Goal: Check status: Check status

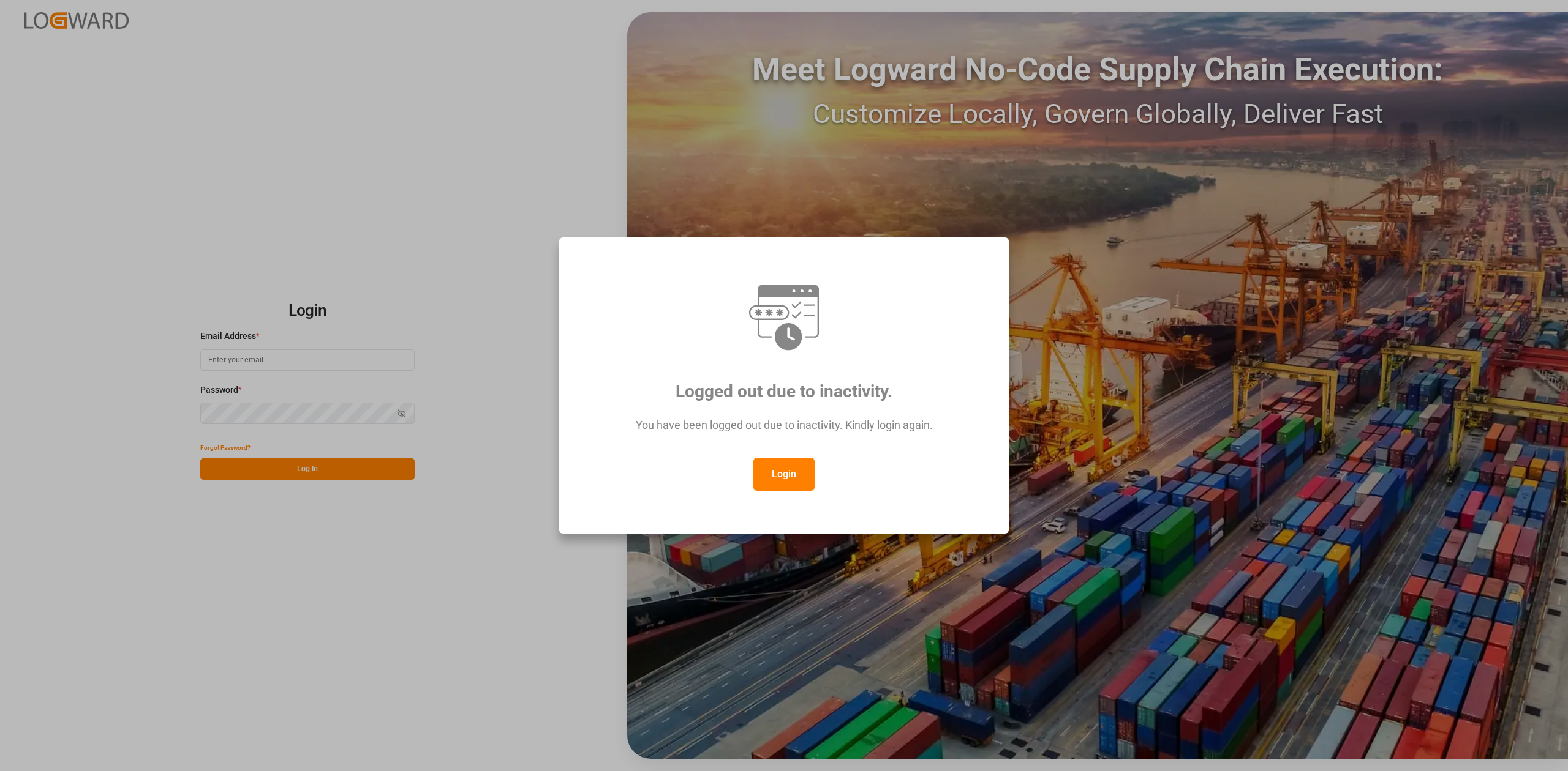
type input "[PERSON_NAME][EMAIL_ADDRESS][PERSON_NAME][DOMAIN_NAME]"
click at [777, 480] on button "Login" at bounding box center [784, 474] width 61 height 33
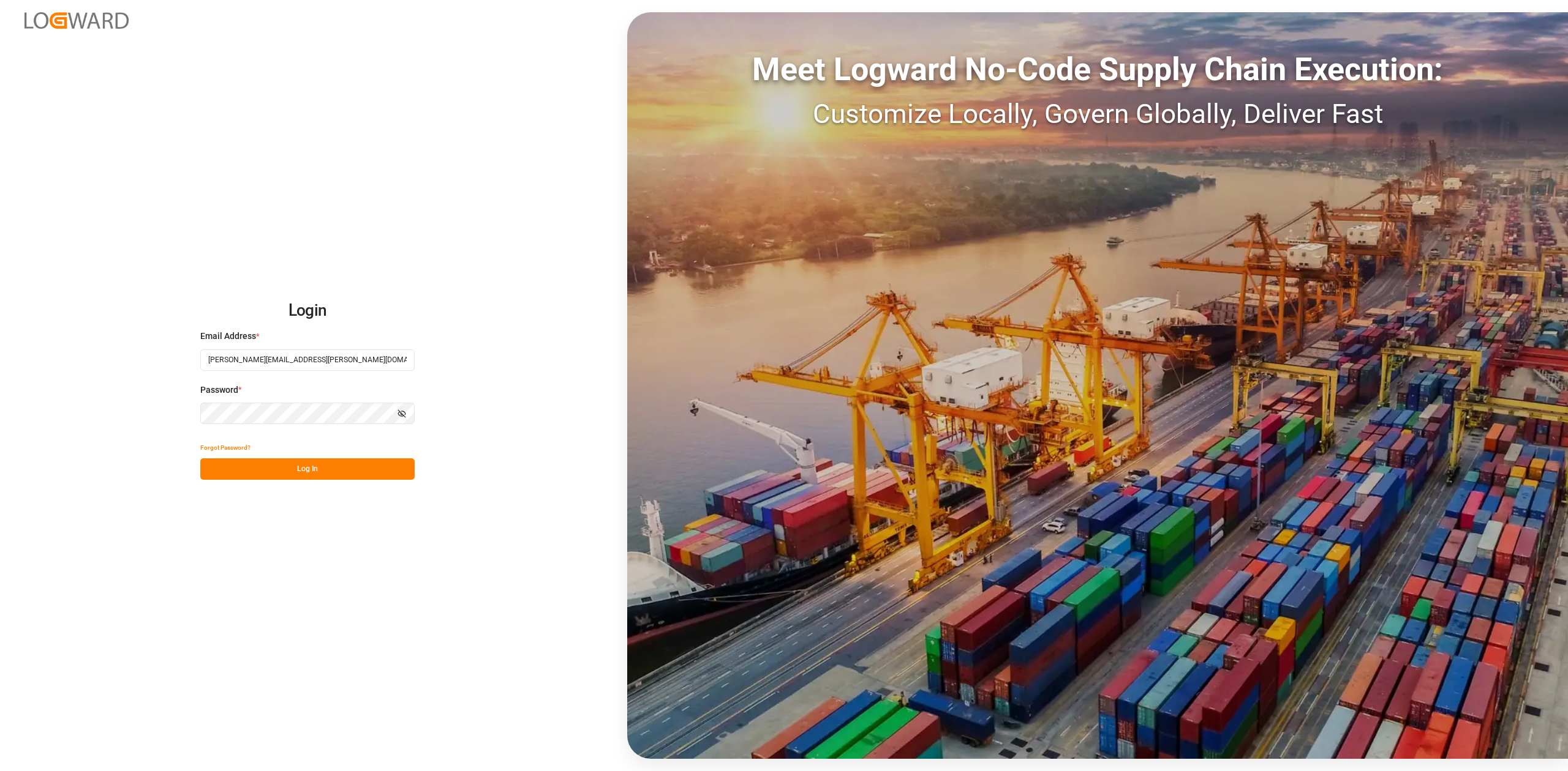
click at [371, 465] on button "Log In" at bounding box center [307, 469] width 214 height 21
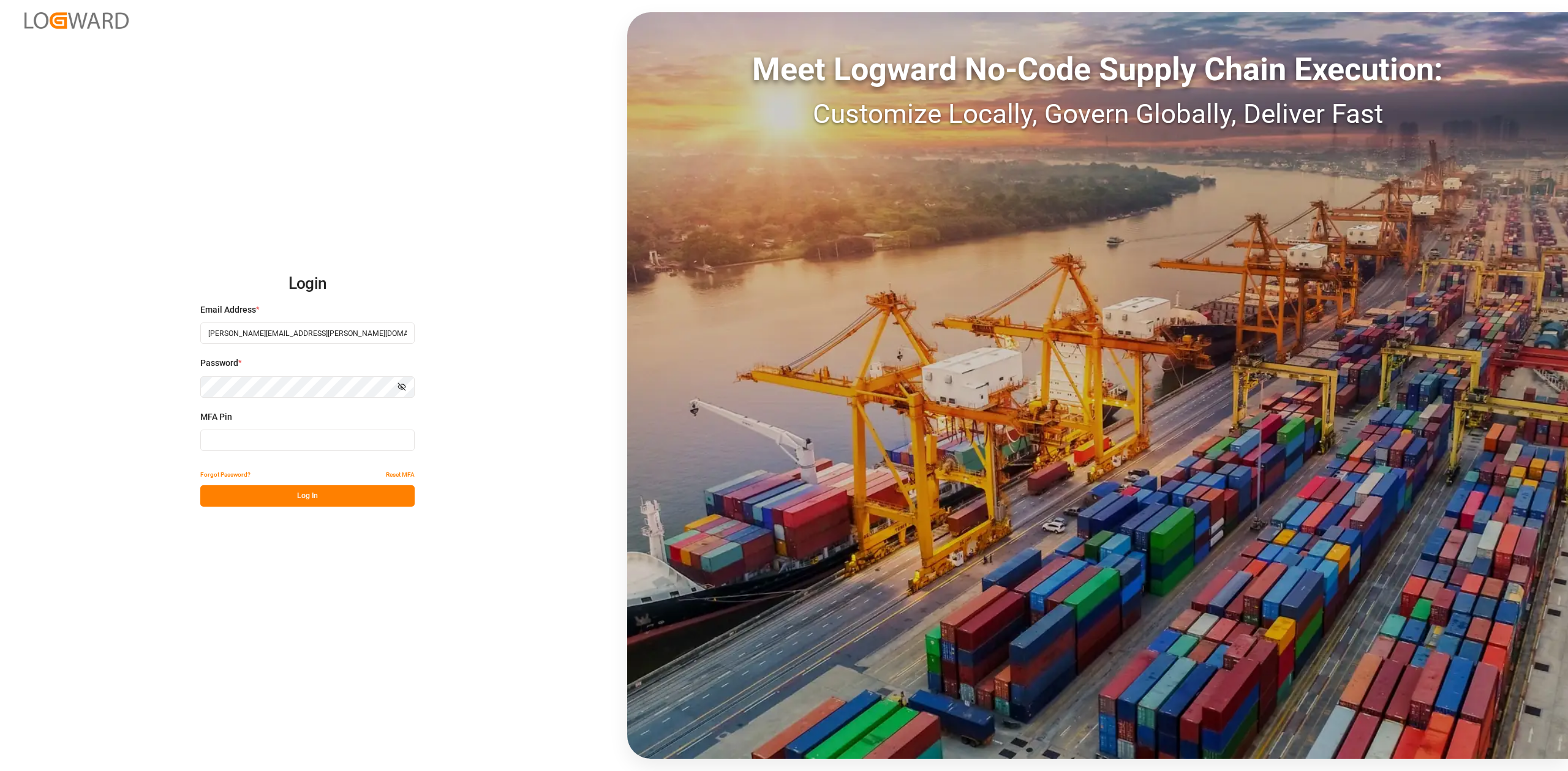
click at [368, 441] on input at bounding box center [307, 440] width 214 height 21
type input "504131"
click at [358, 504] on button "Log In" at bounding box center [307, 496] width 214 height 21
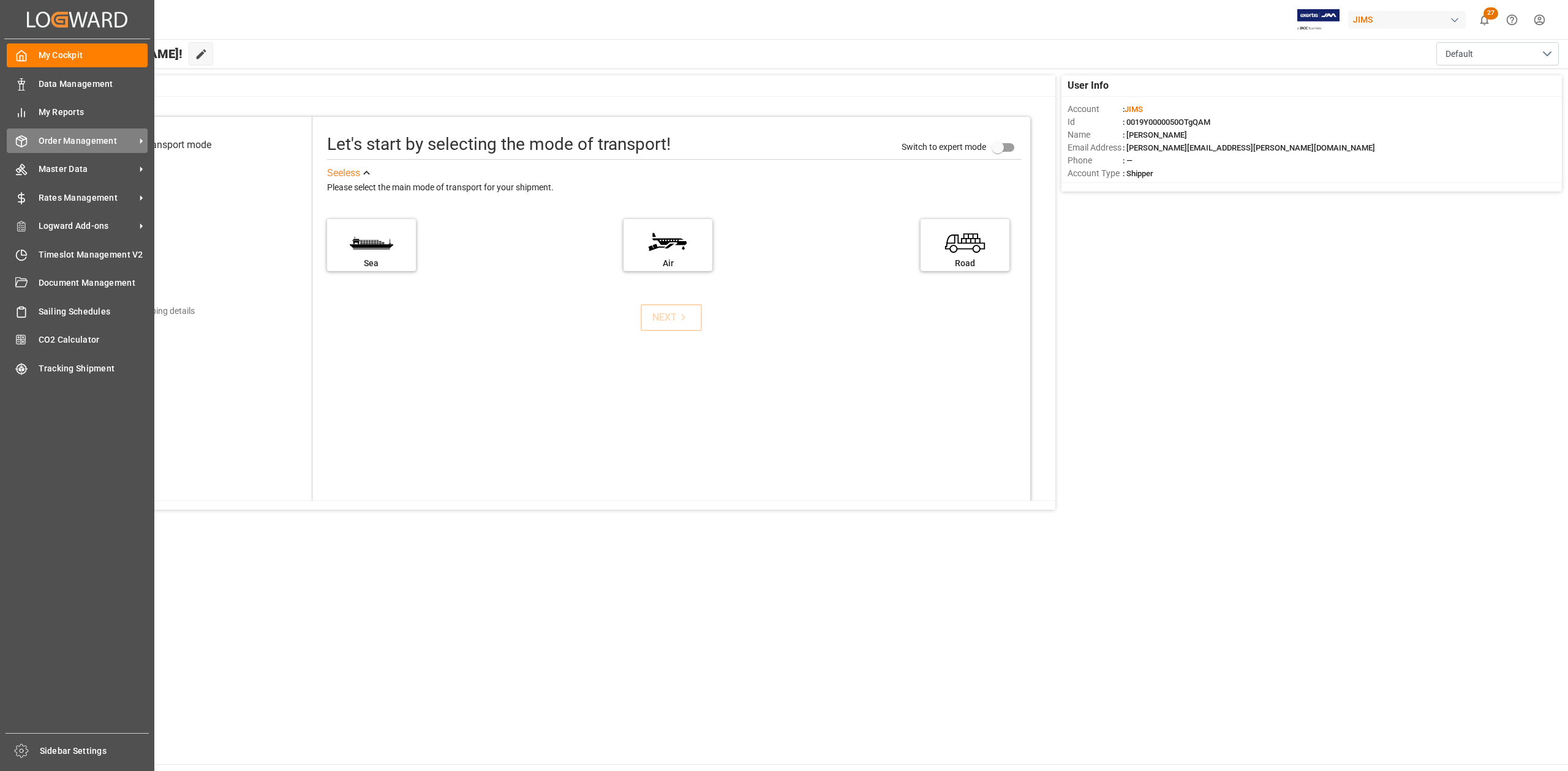
click at [74, 137] on span "Order Management" at bounding box center [86, 141] width 97 height 12
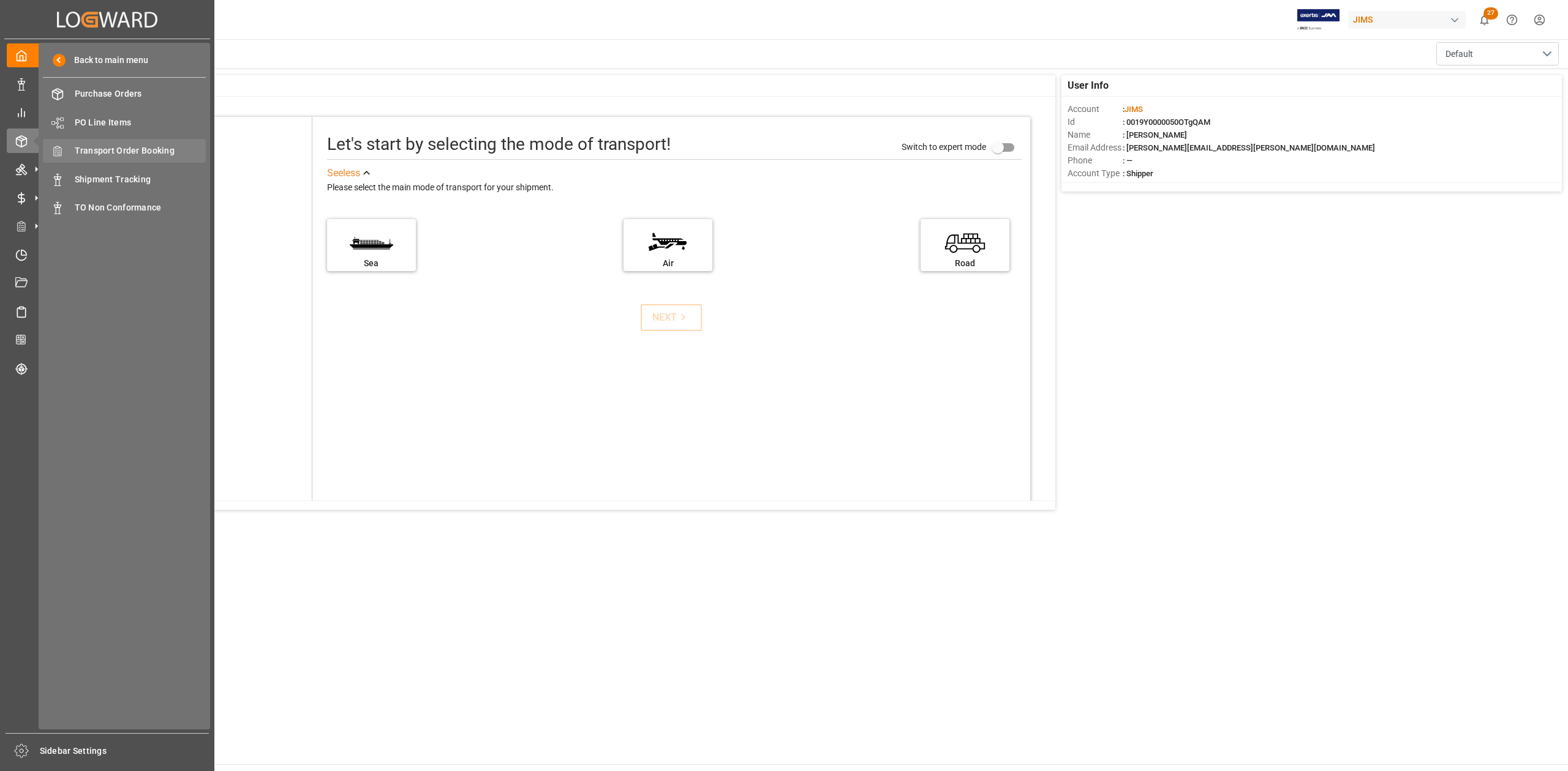
click at [118, 158] on div "Transport Order Booking Transport Order Booking" at bounding box center [124, 150] width 163 height 24
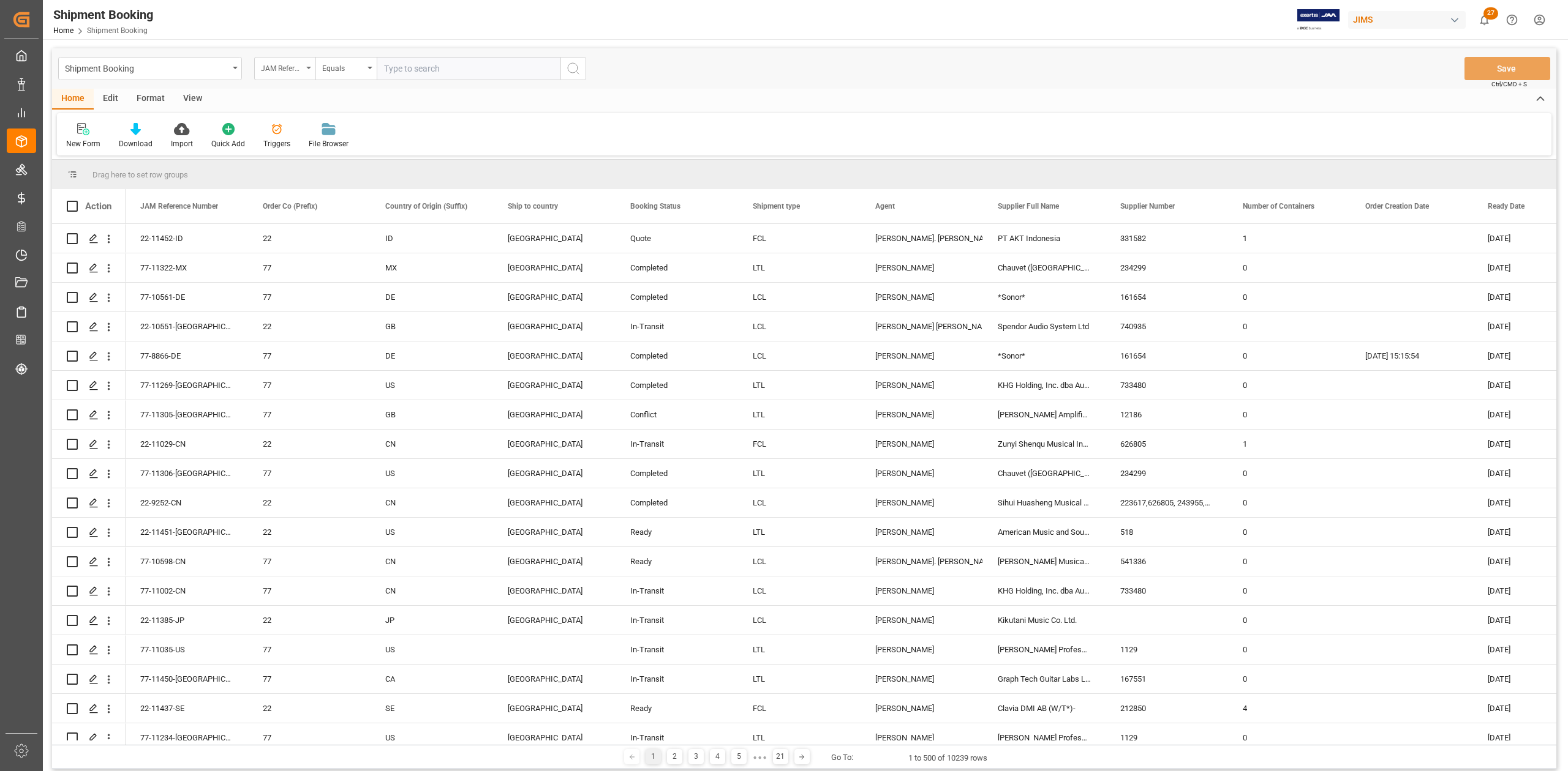
click at [310, 71] on div "JAM Reference Number" at bounding box center [285, 69] width 61 height 23
type input "SUP"
click at [327, 153] on div "Supplier Number" at bounding box center [345, 150] width 183 height 26
click at [432, 71] on input "text" at bounding box center [469, 69] width 184 height 23
paste input "331582"
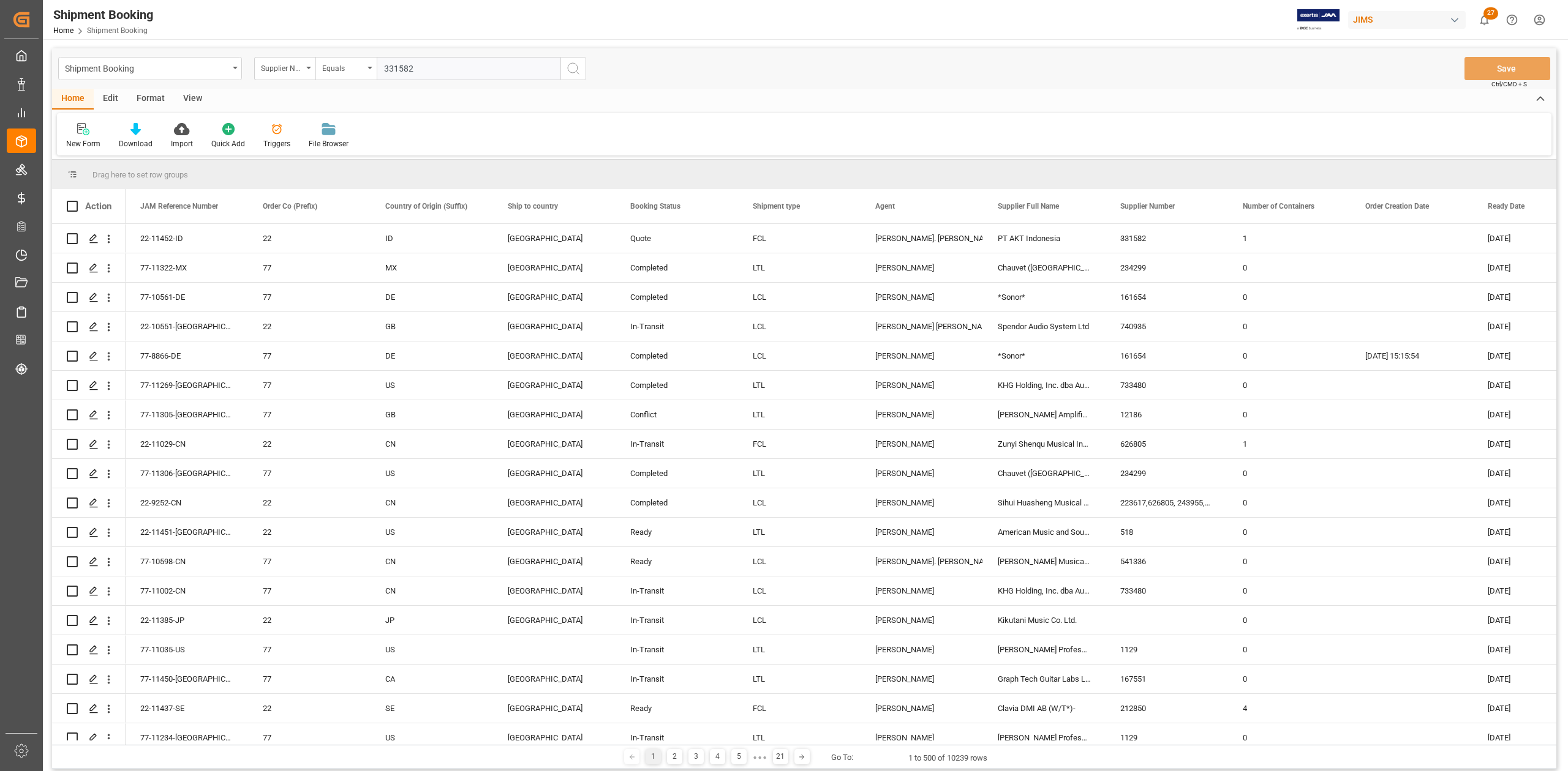
type input "331582"
click at [585, 74] on button "search button" at bounding box center [573, 69] width 26 height 23
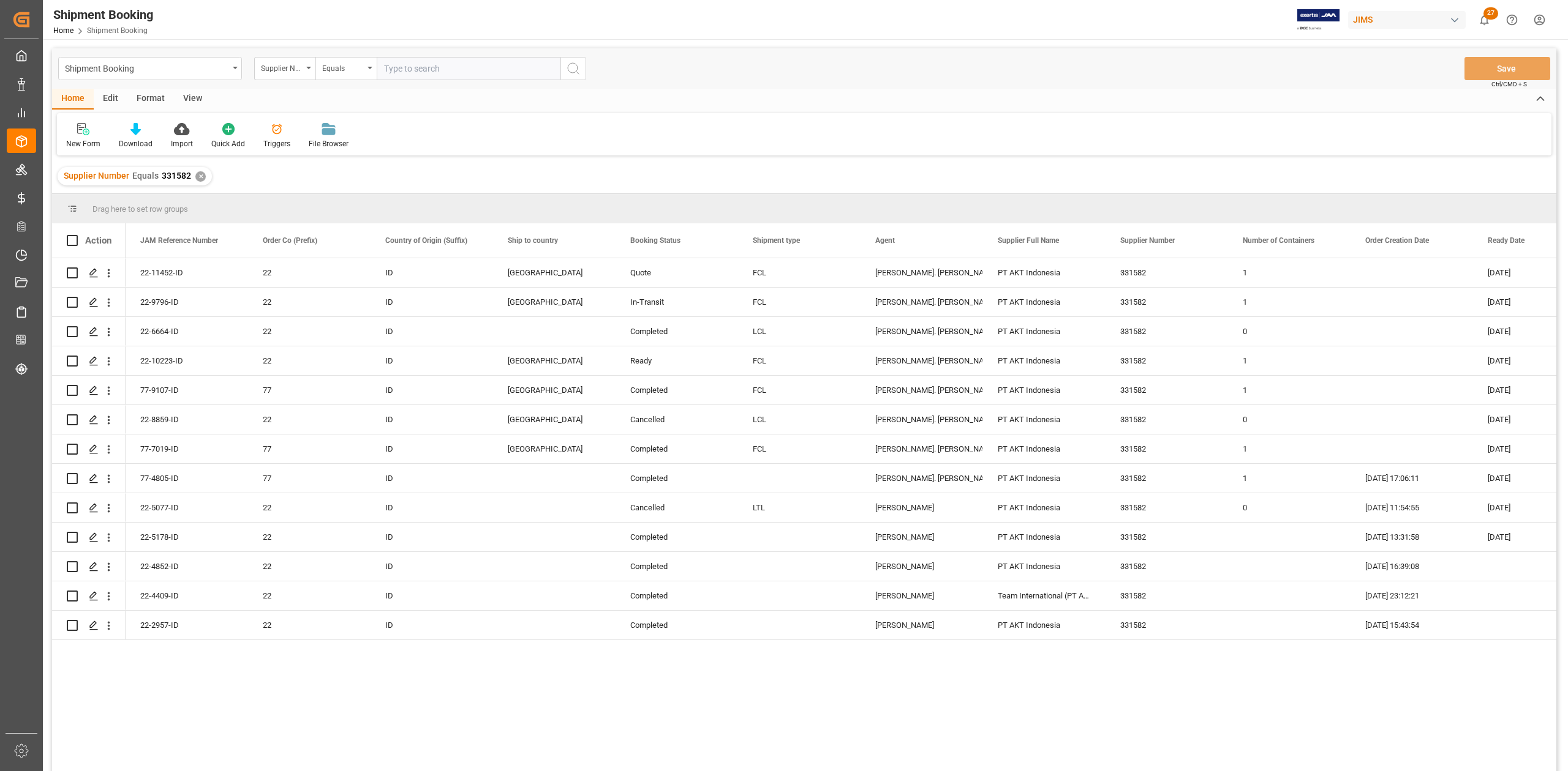
click at [195, 177] on div "✕" at bounding box center [200, 176] width 11 height 11
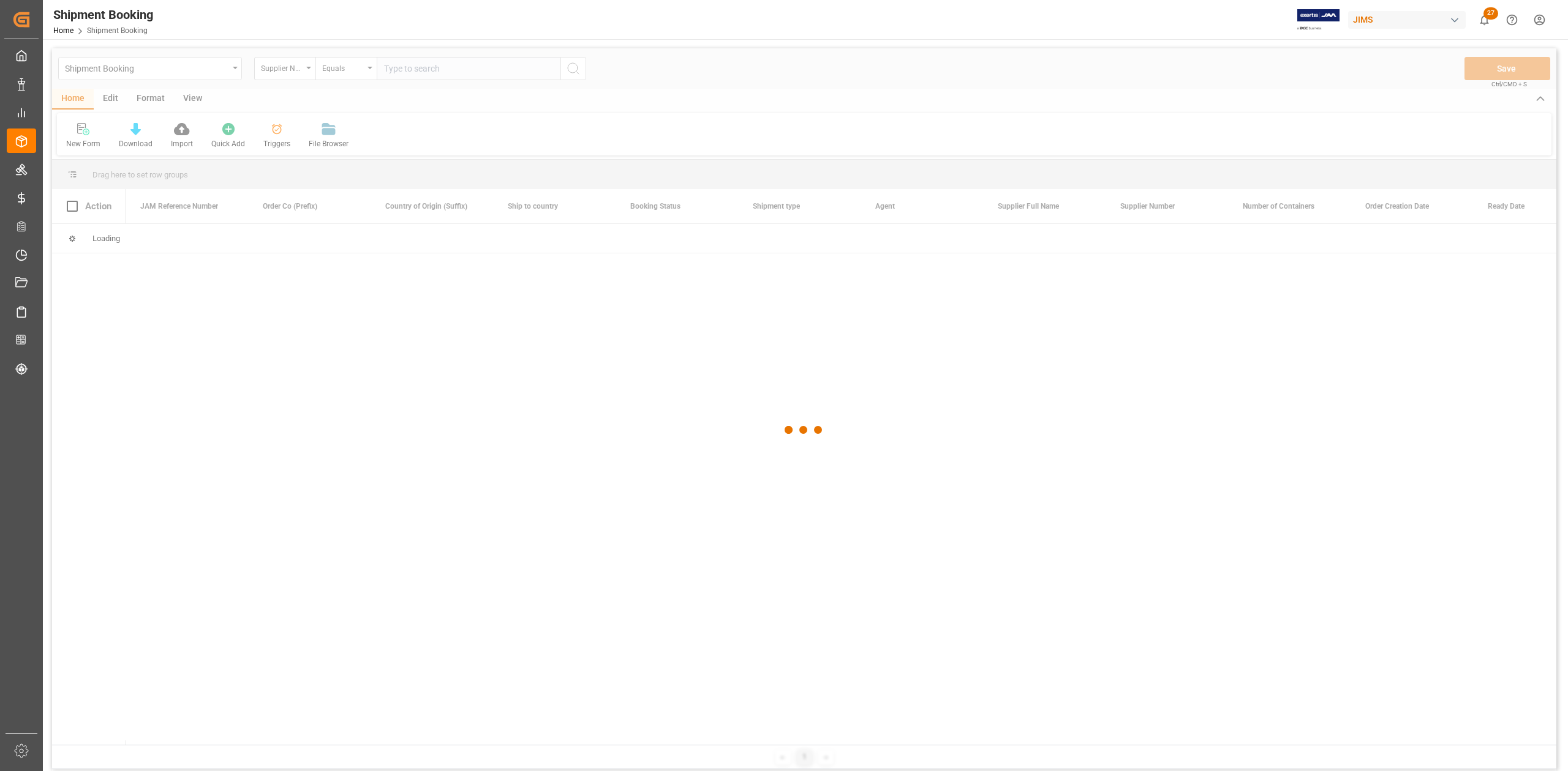
click at [446, 79] on div at bounding box center [804, 430] width 1504 height 764
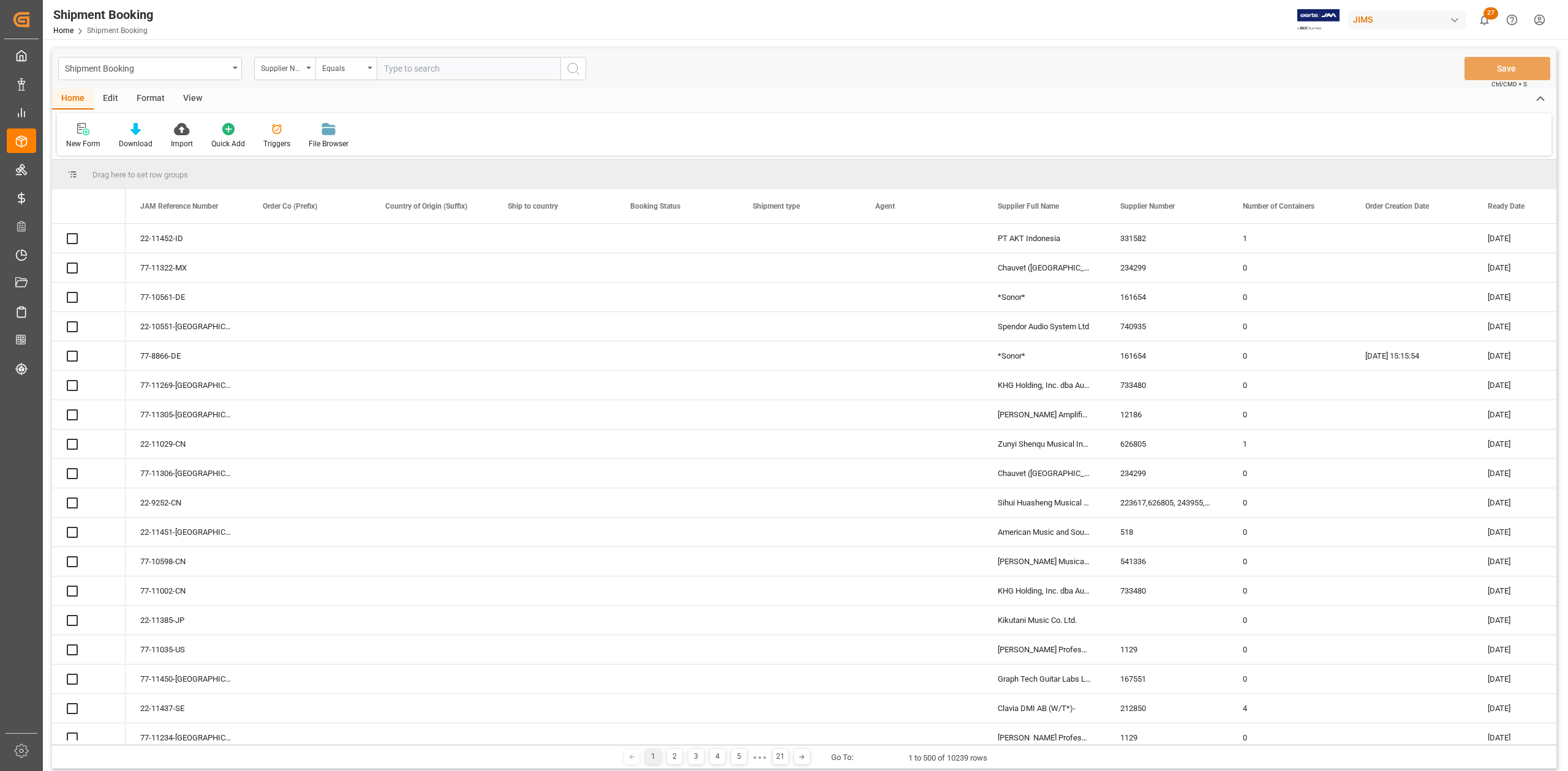
click at [452, 70] on input "text" at bounding box center [469, 69] width 184 height 23
paste input "1108"
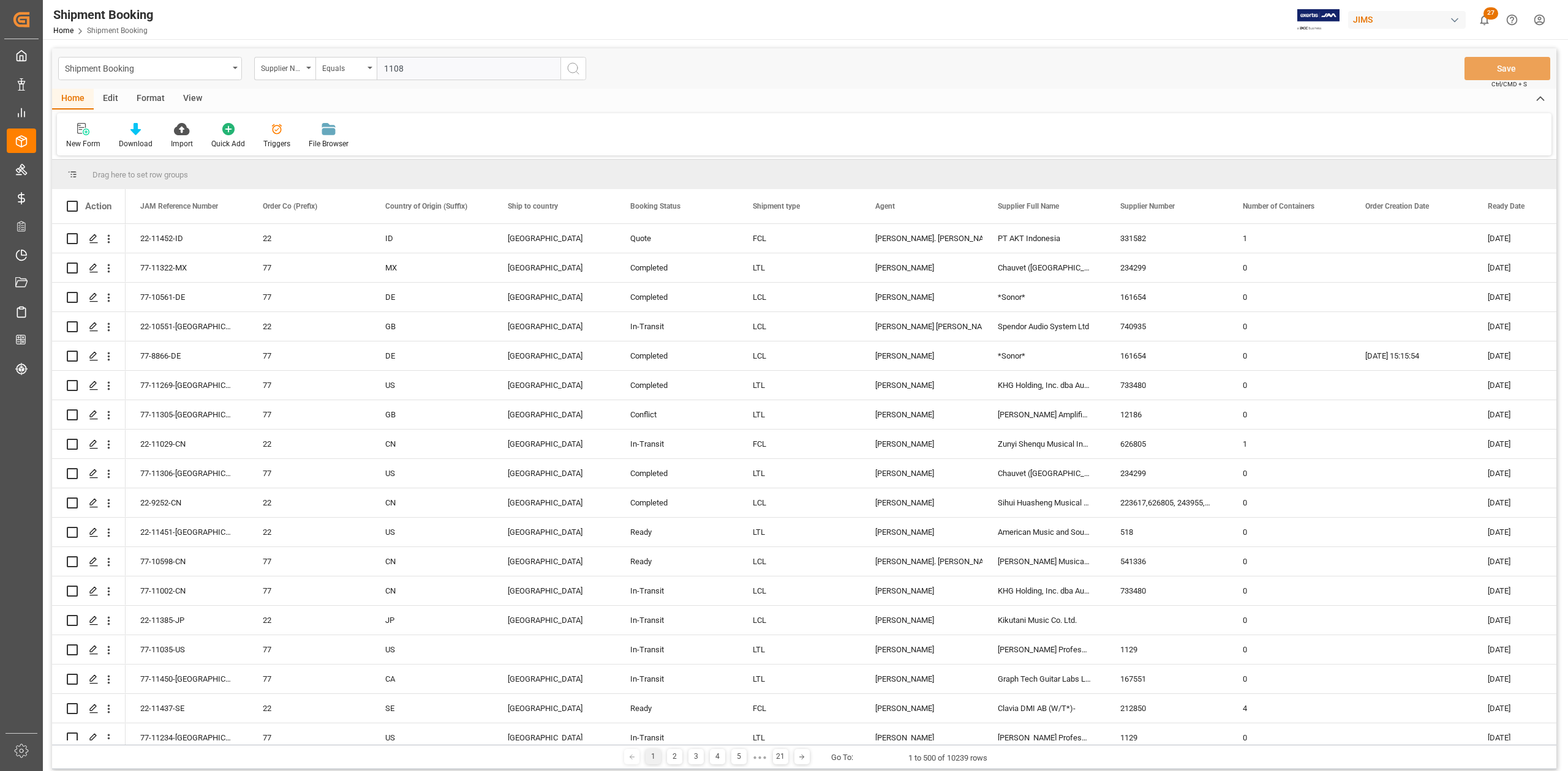
type input "1108"
click at [573, 69] on icon "search button" at bounding box center [572, 68] width 14 height 14
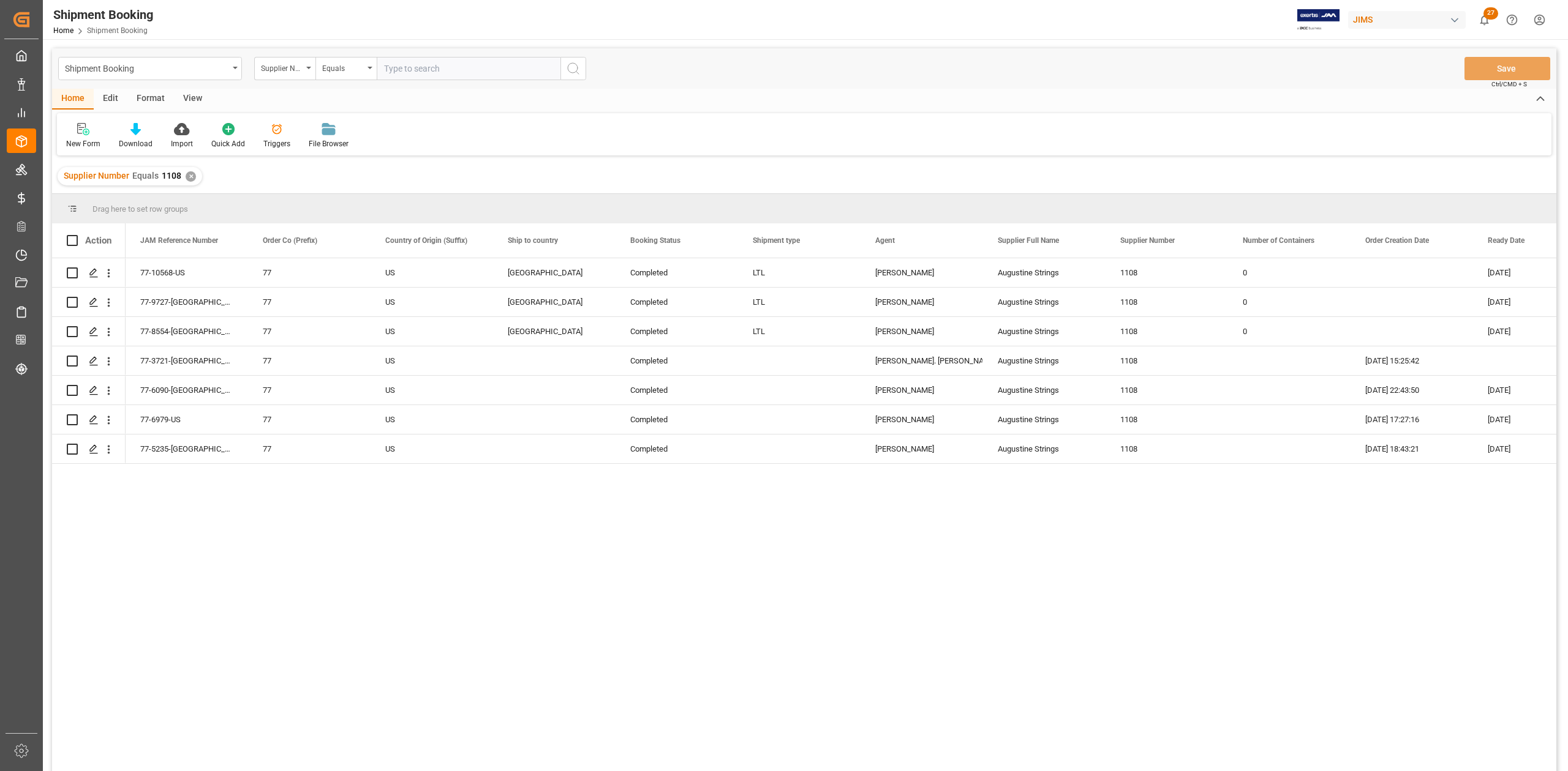
click at [188, 179] on div "✕" at bounding box center [190, 176] width 11 height 11
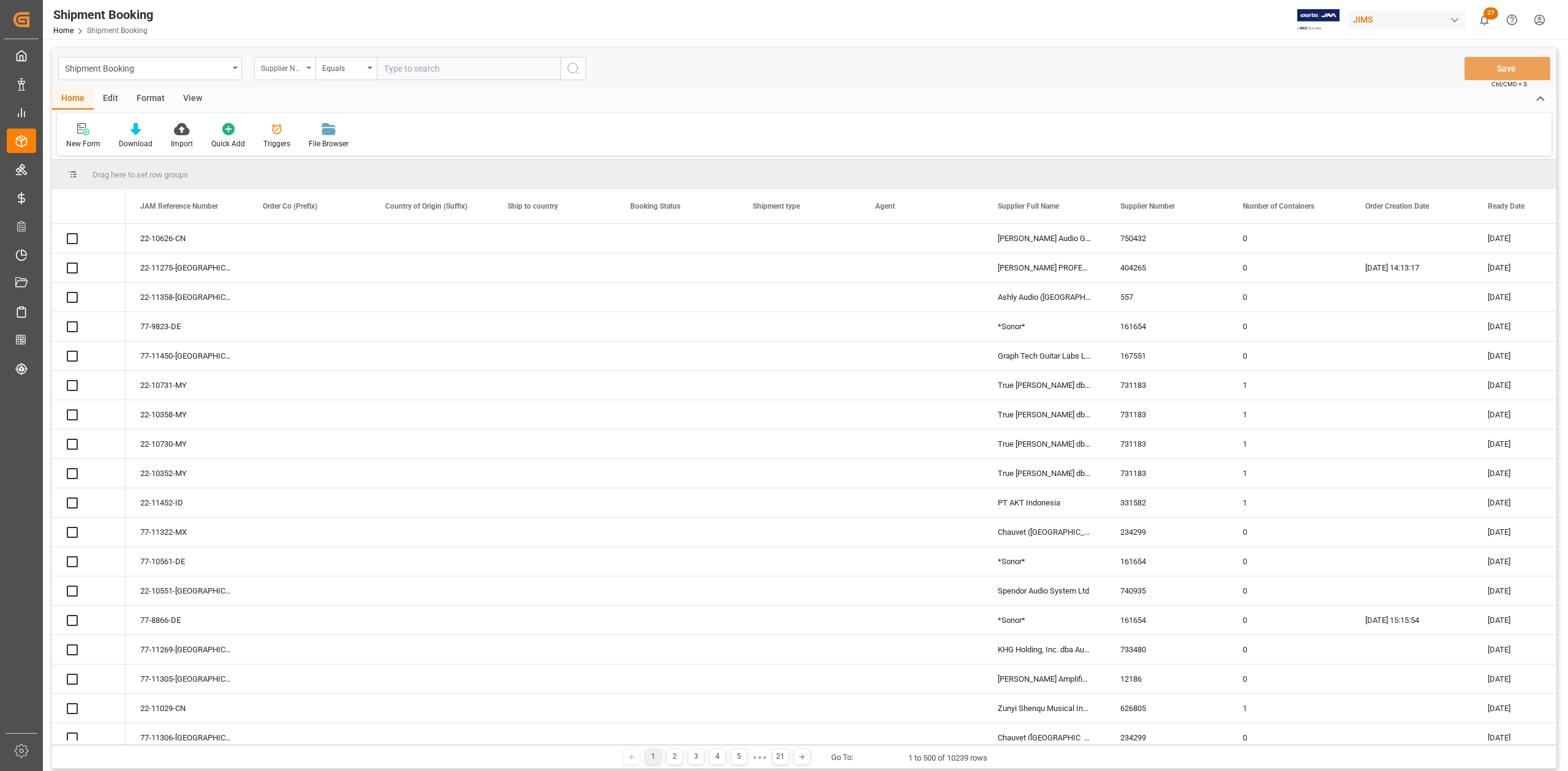
click at [311, 69] on div "Supplier Number" at bounding box center [285, 69] width 61 height 23
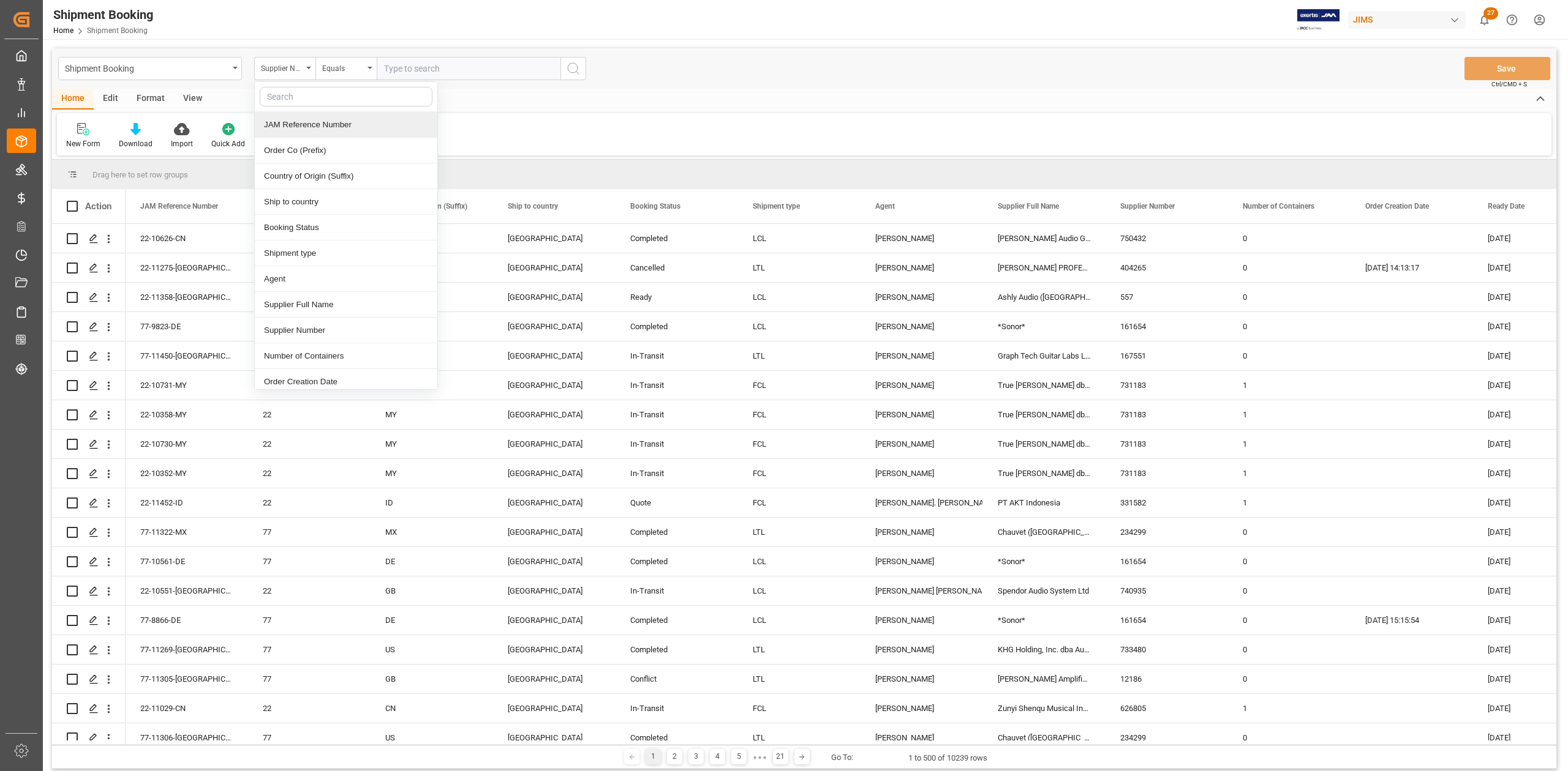
click at [317, 121] on div "JAM Reference Number" at bounding box center [345, 124] width 183 height 26
click at [464, 69] on input "text" at bounding box center [469, 69] width 184 height 23
paste input "77-11447-FR"
type input "77-11447-FR"
click at [581, 69] on button "search button" at bounding box center [573, 69] width 26 height 23
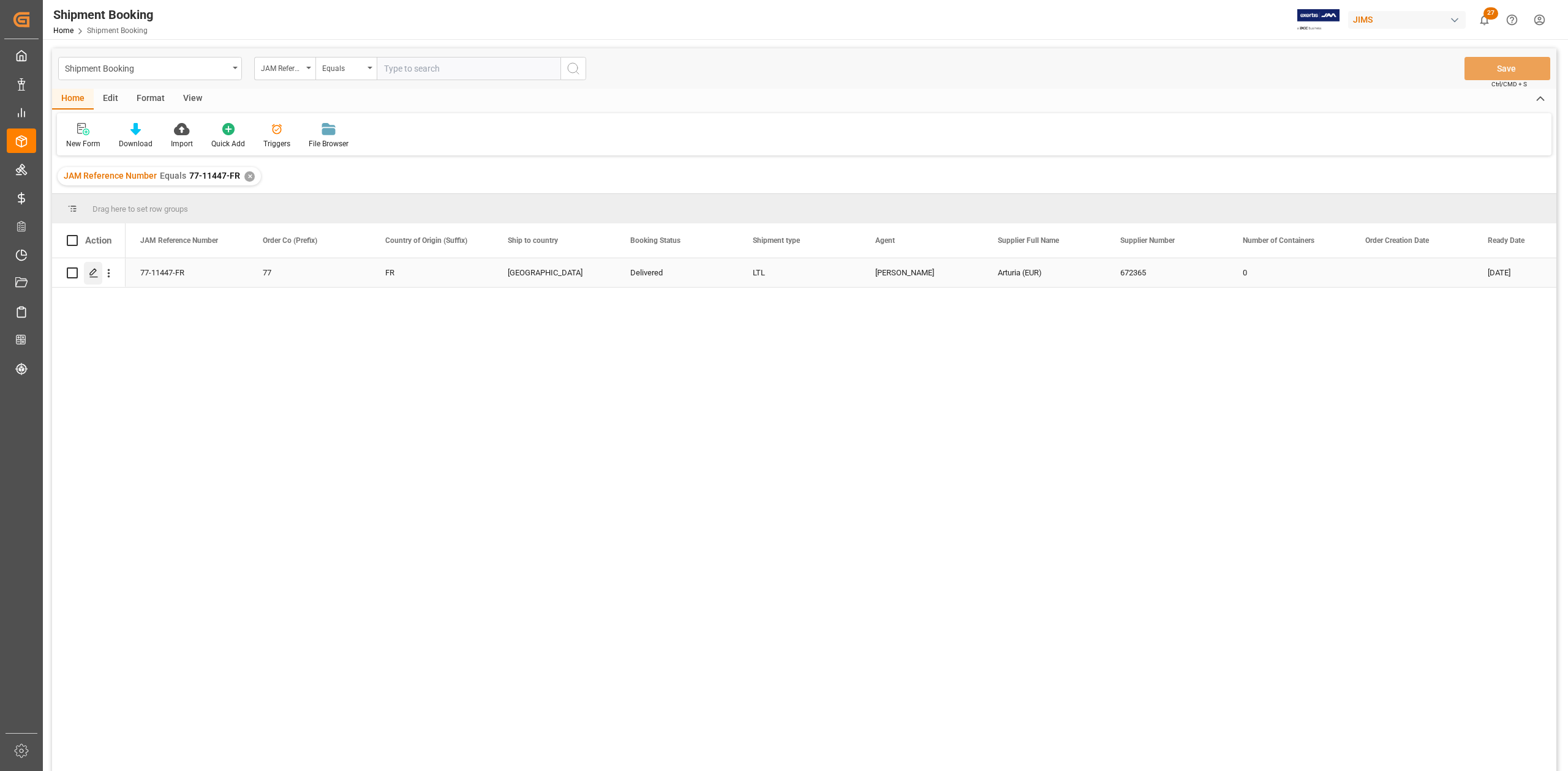
click at [96, 278] on div "Press SPACE to select this row." at bounding box center [93, 274] width 18 height 23
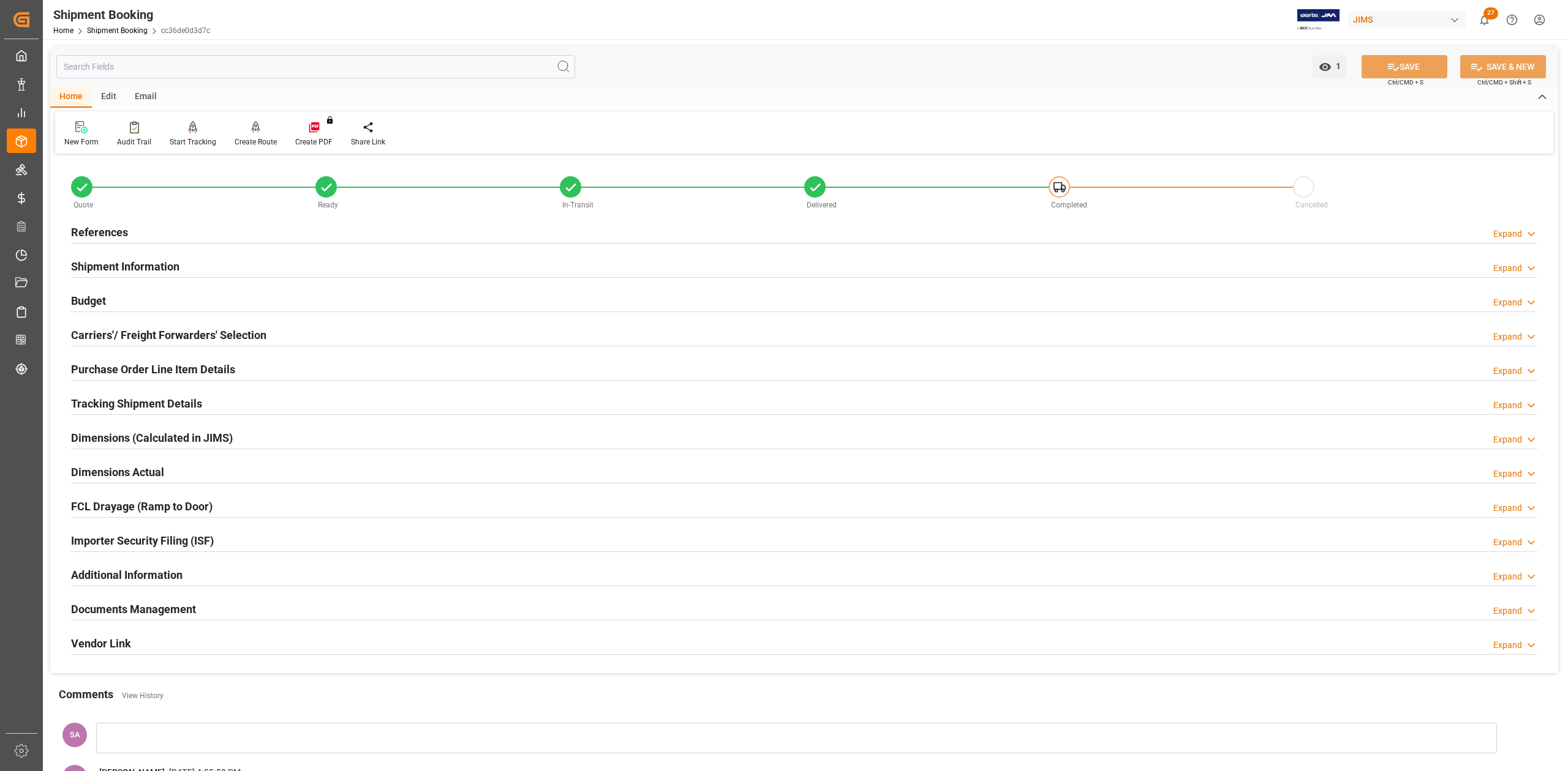
click at [113, 478] on h2 "Dimensions Actual" at bounding box center [117, 472] width 93 height 16
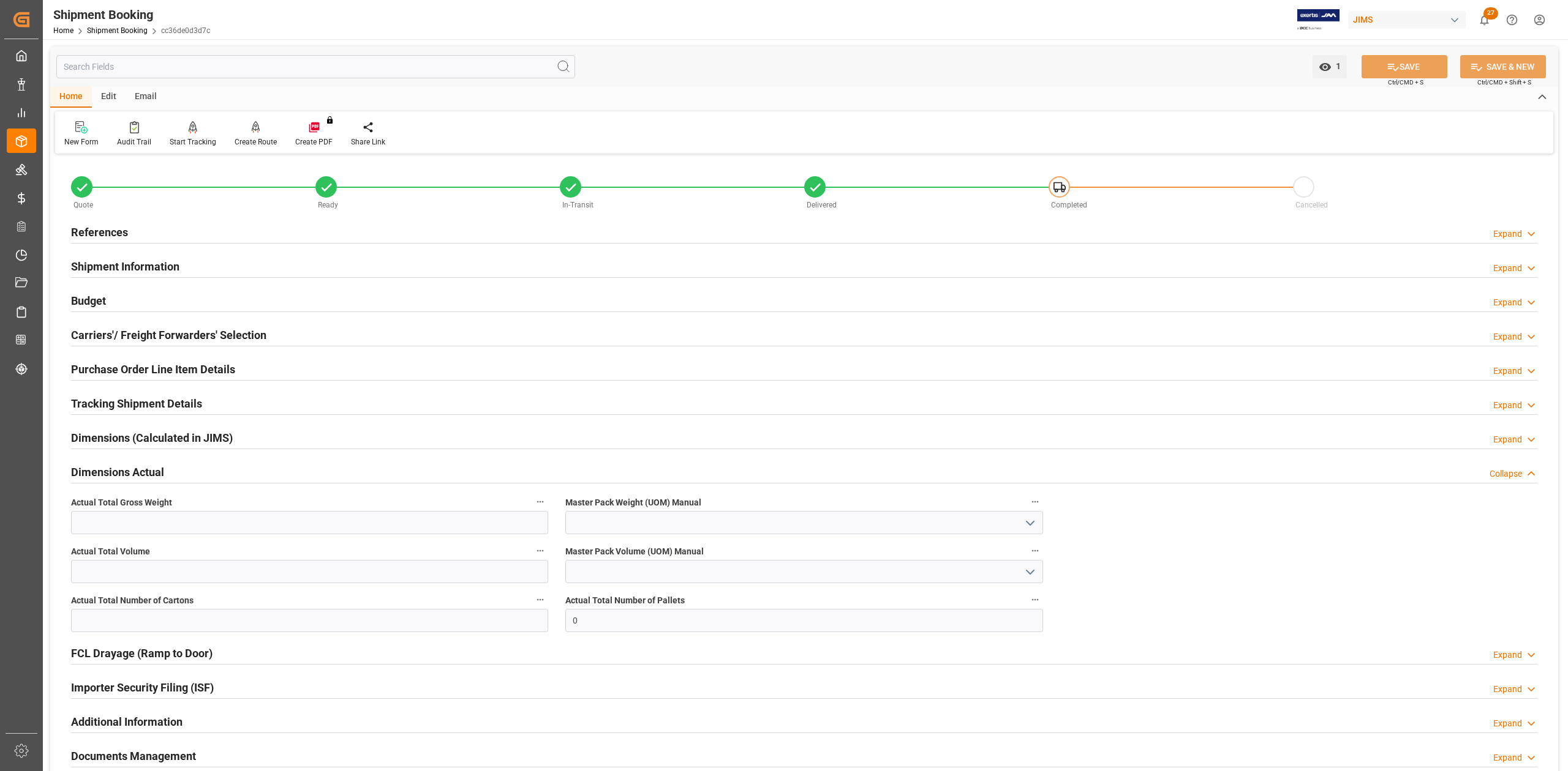
click at [113, 478] on h2 "Dimensions Actual" at bounding box center [117, 472] width 93 height 16
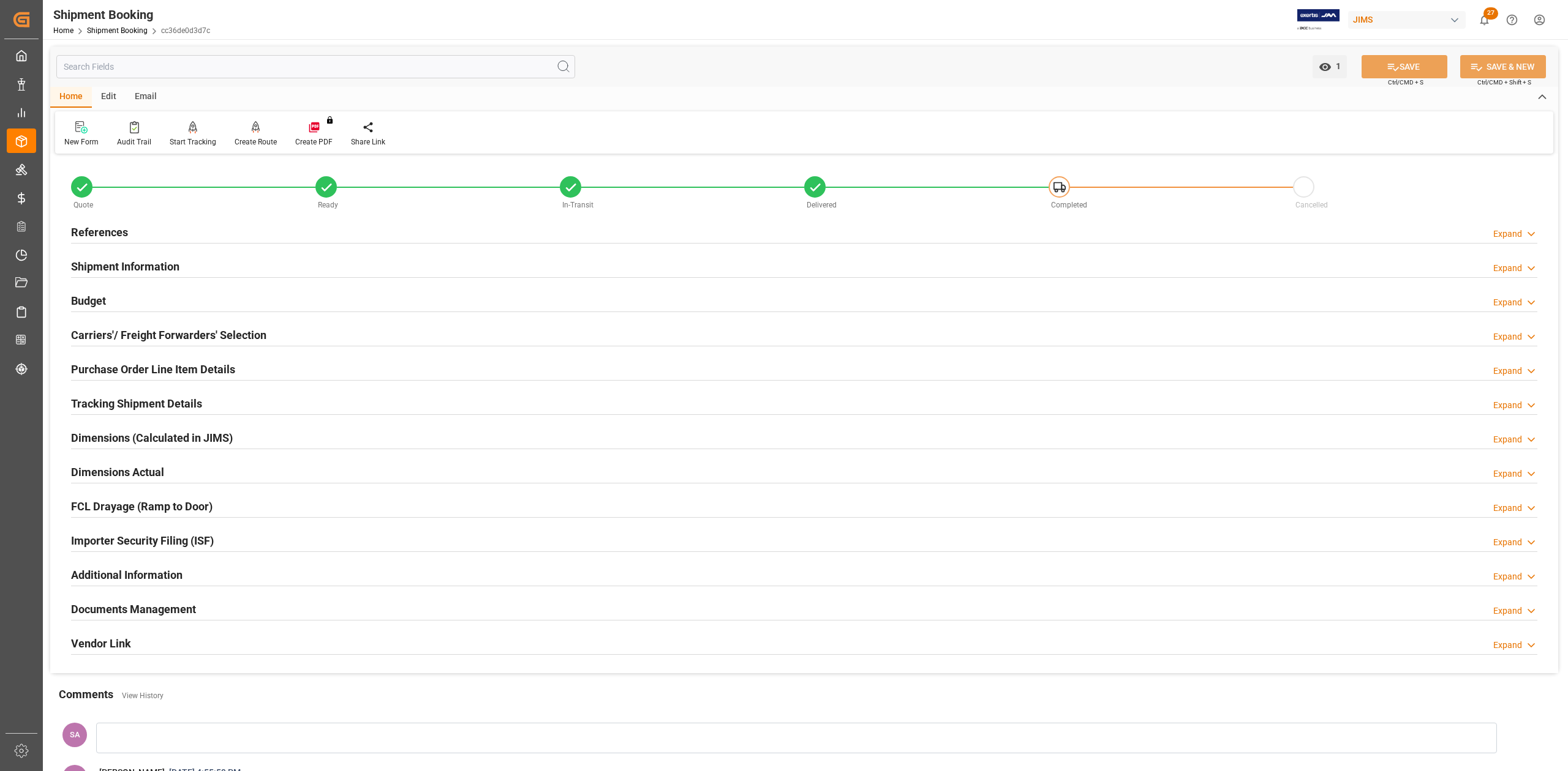
click at [91, 400] on h2 "Tracking Shipment Details" at bounding box center [136, 403] width 131 height 16
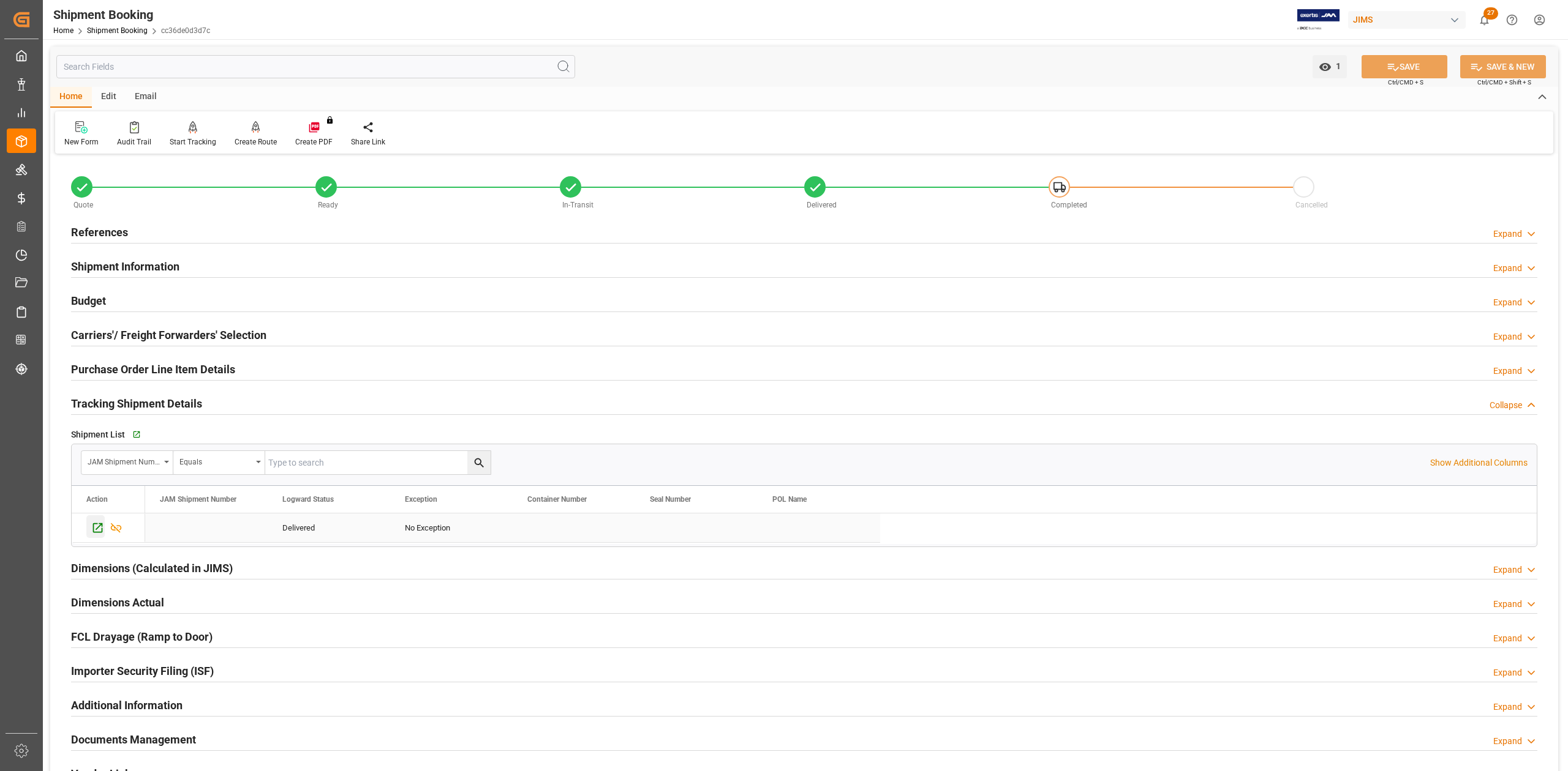
click at [98, 532] on icon "Press SPACE to select this row." at bounding box center [97, 527] width 12 height 12
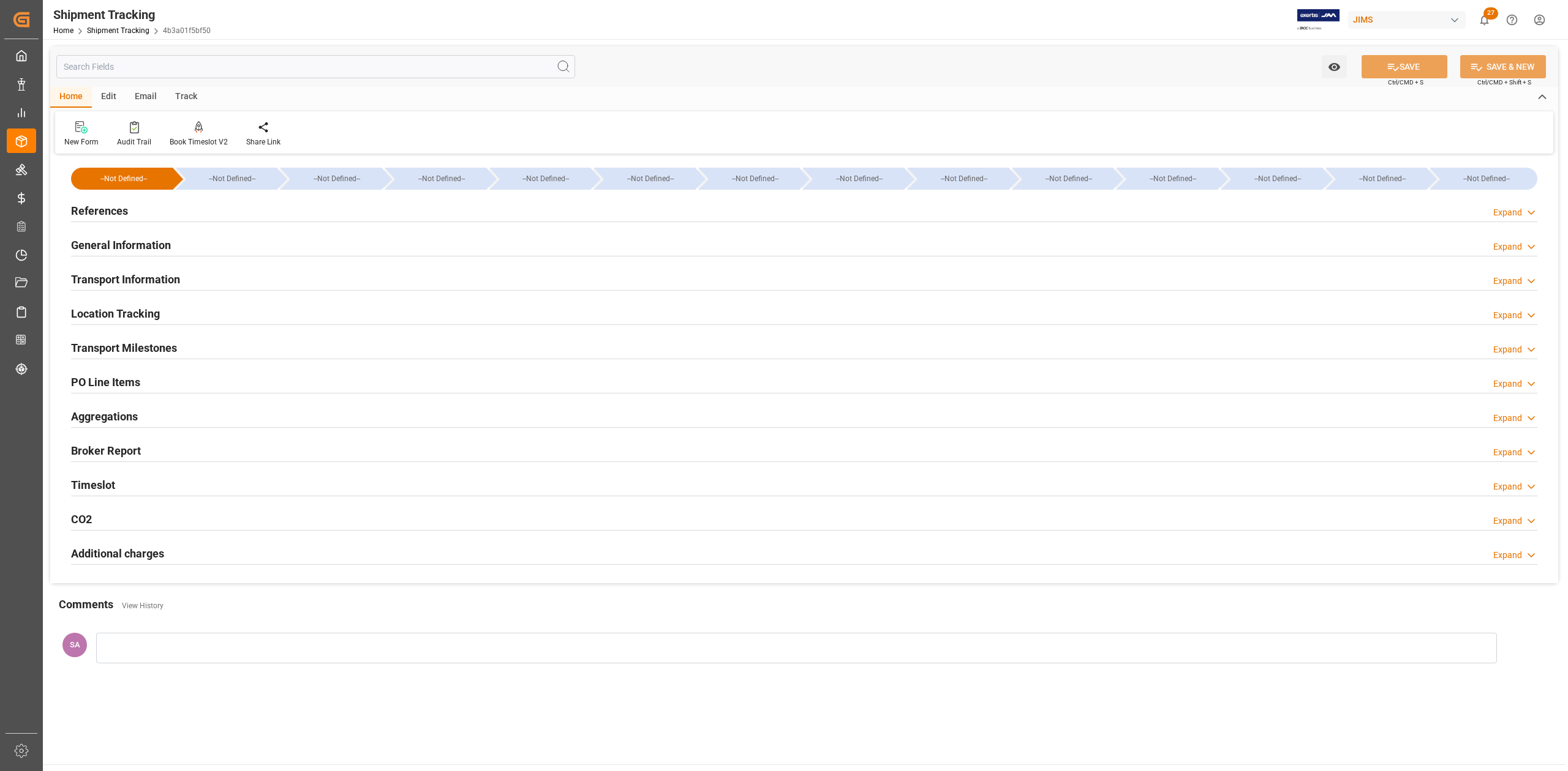
drag, startPoint x: 125, startPoint y: 213, endPoint x: 174, endPoint y: 220, distance: 49.5
click at [125, 213] on h2 "References" at bounding box center [99, 210] width 57 height 16
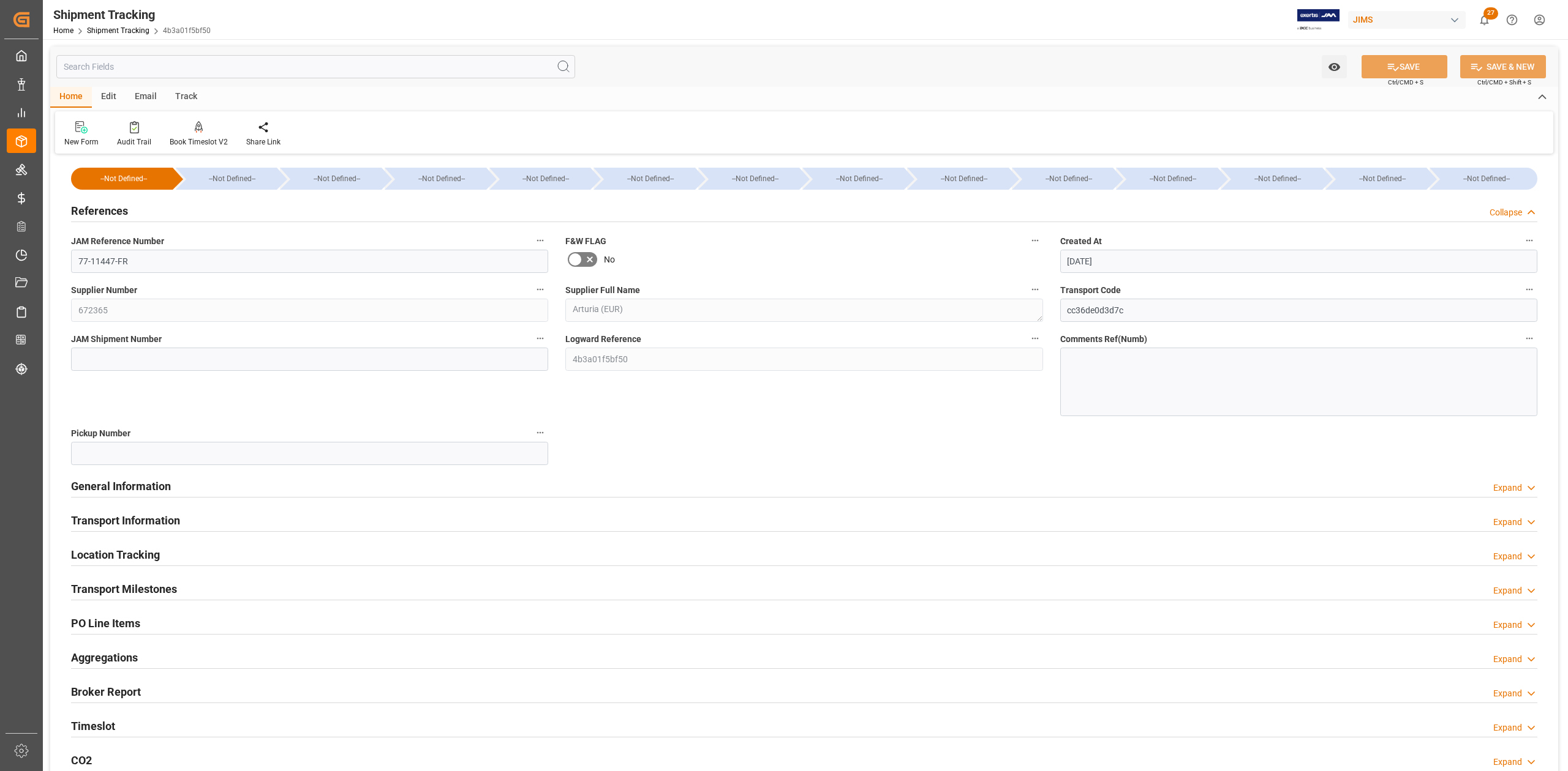
click at [108, 209] on h2 "References" at bounding box center [99, 210] width 57 height 16
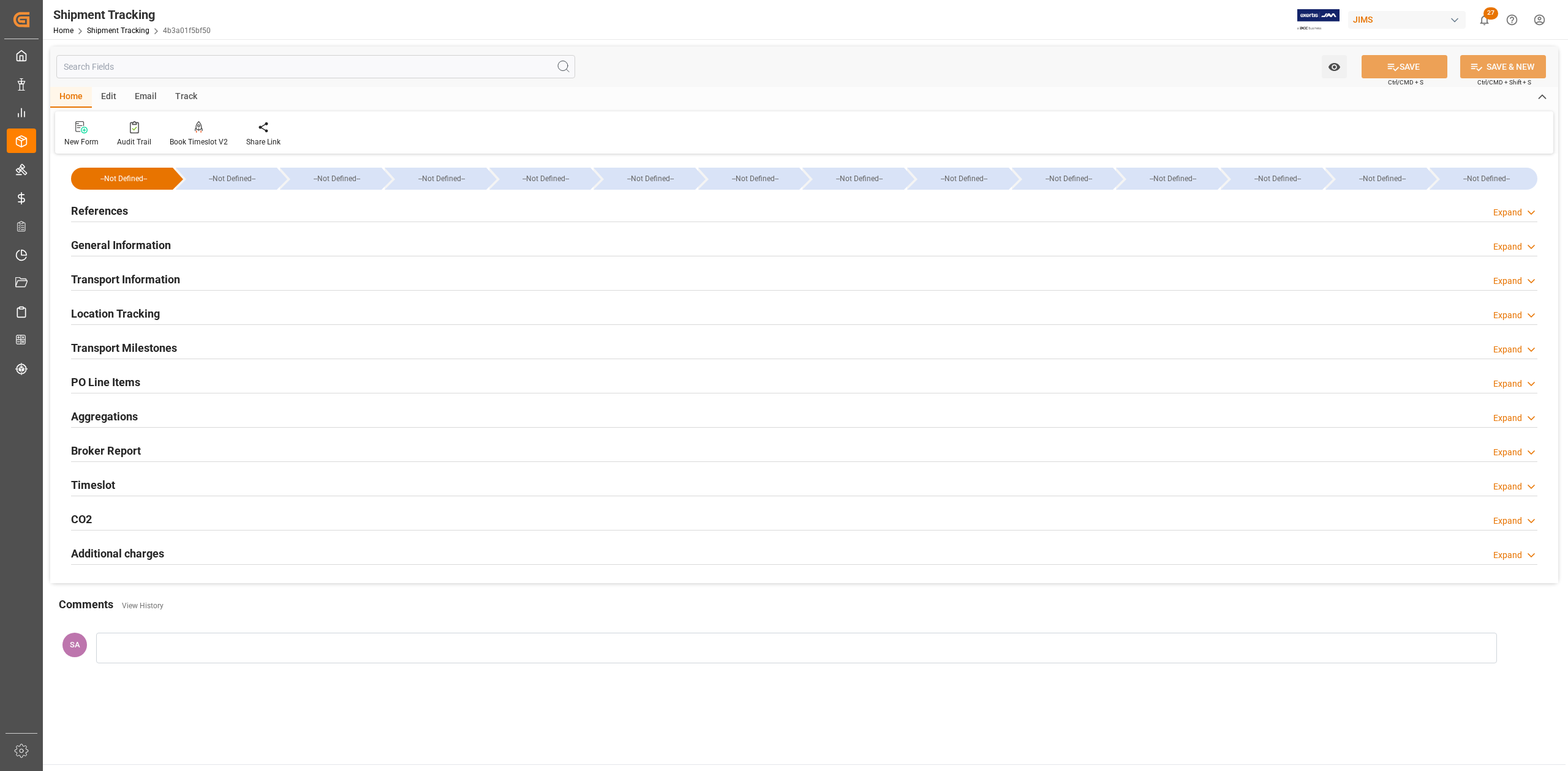
click at [109, 246] on h2 "General Information" at bounding box center [121, 245] width 99 height 16
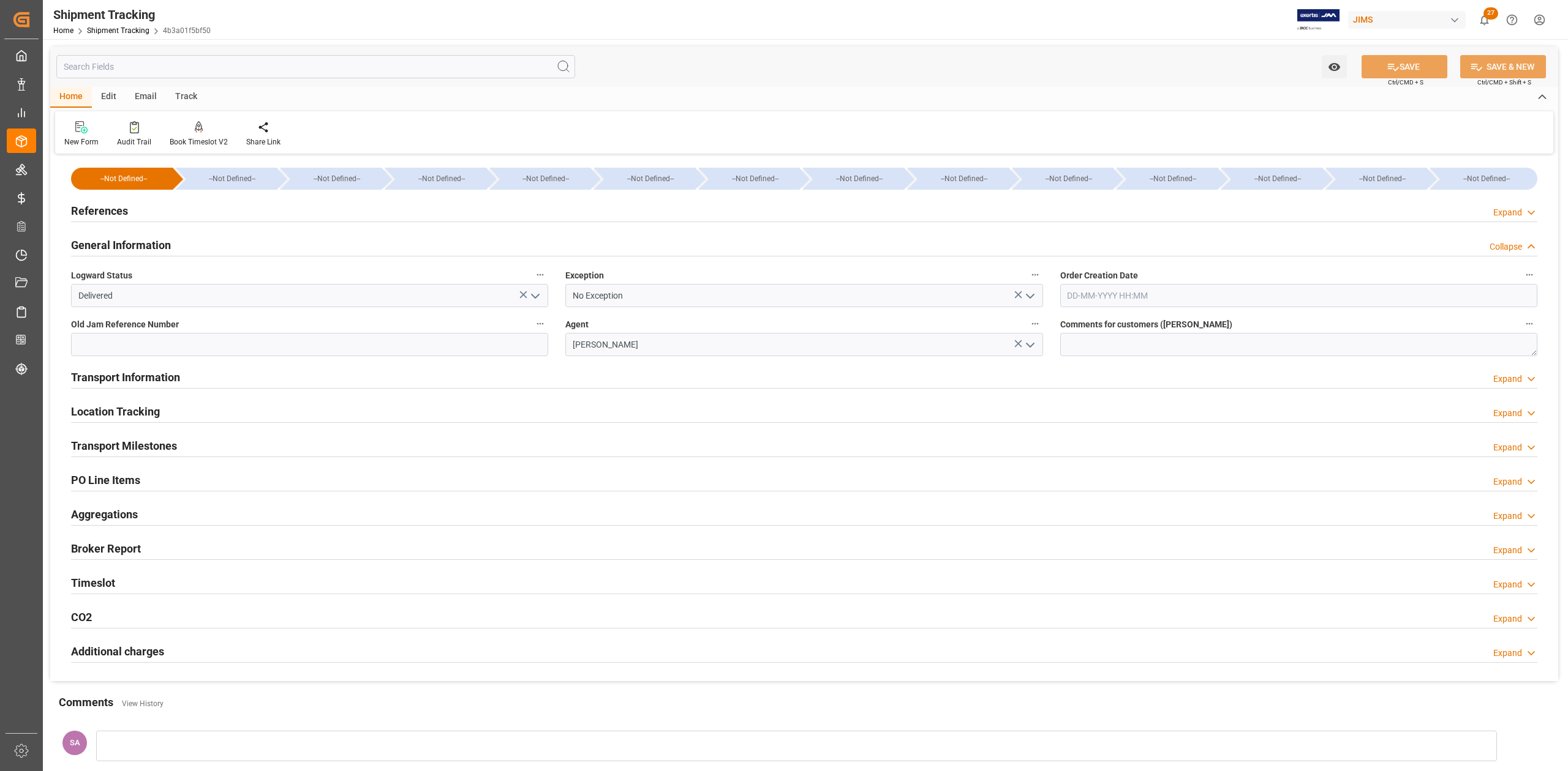
click at [1037, 297] on button "open menu" at bounding box center [1028, 297] width 18 height 19
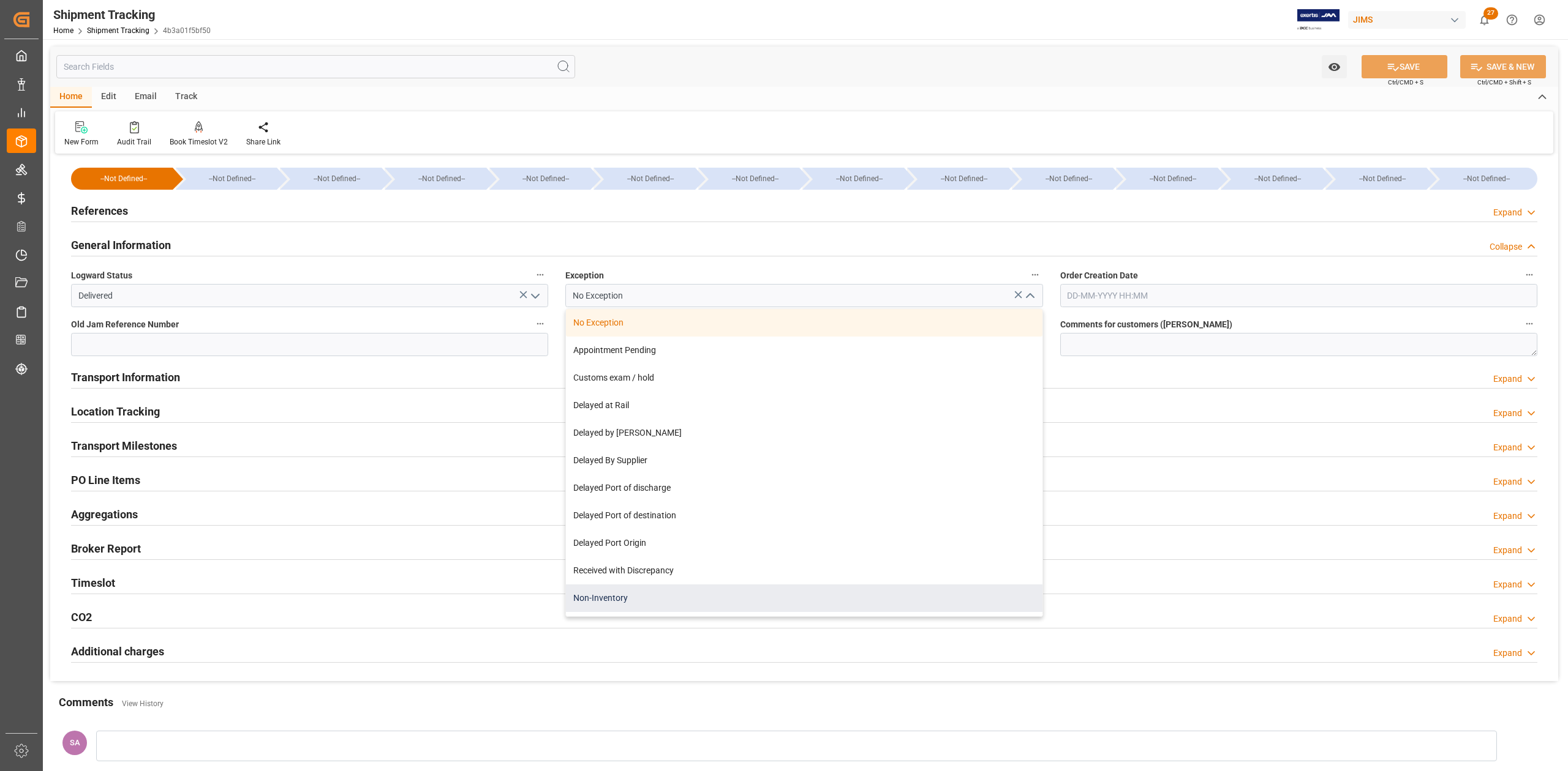
click at [646, 596] on div "Non-Inventory" at bounding box center [803, 598] width 475 height 28
type input "Non-Inventory"
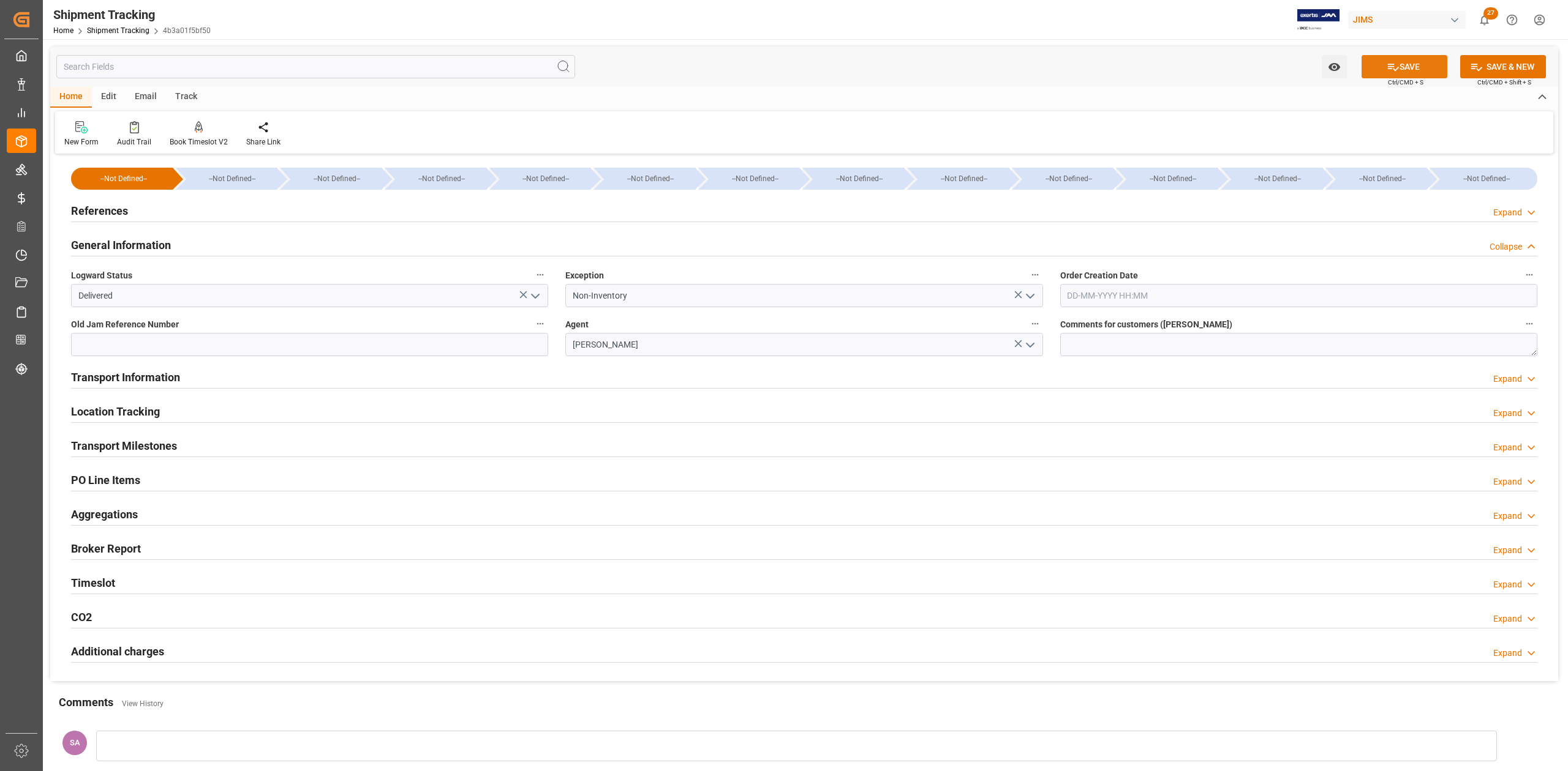
click at [1378, 64] on button "SAVE" at bounding box center [1404, 67] width 86 height 23
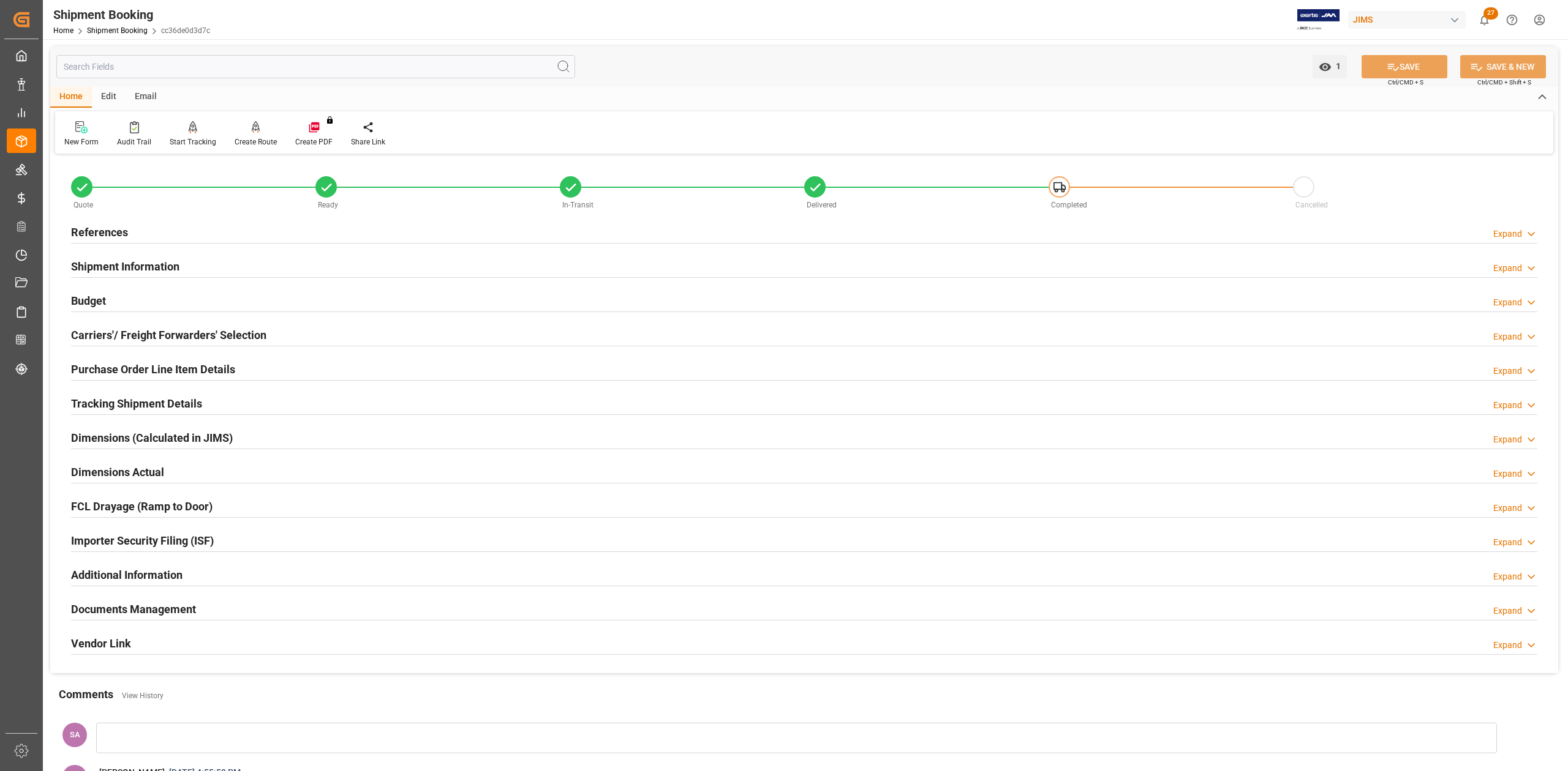
click at [96, 229] on h2 "References" at bounding box center [99, 231] width 57 height 16
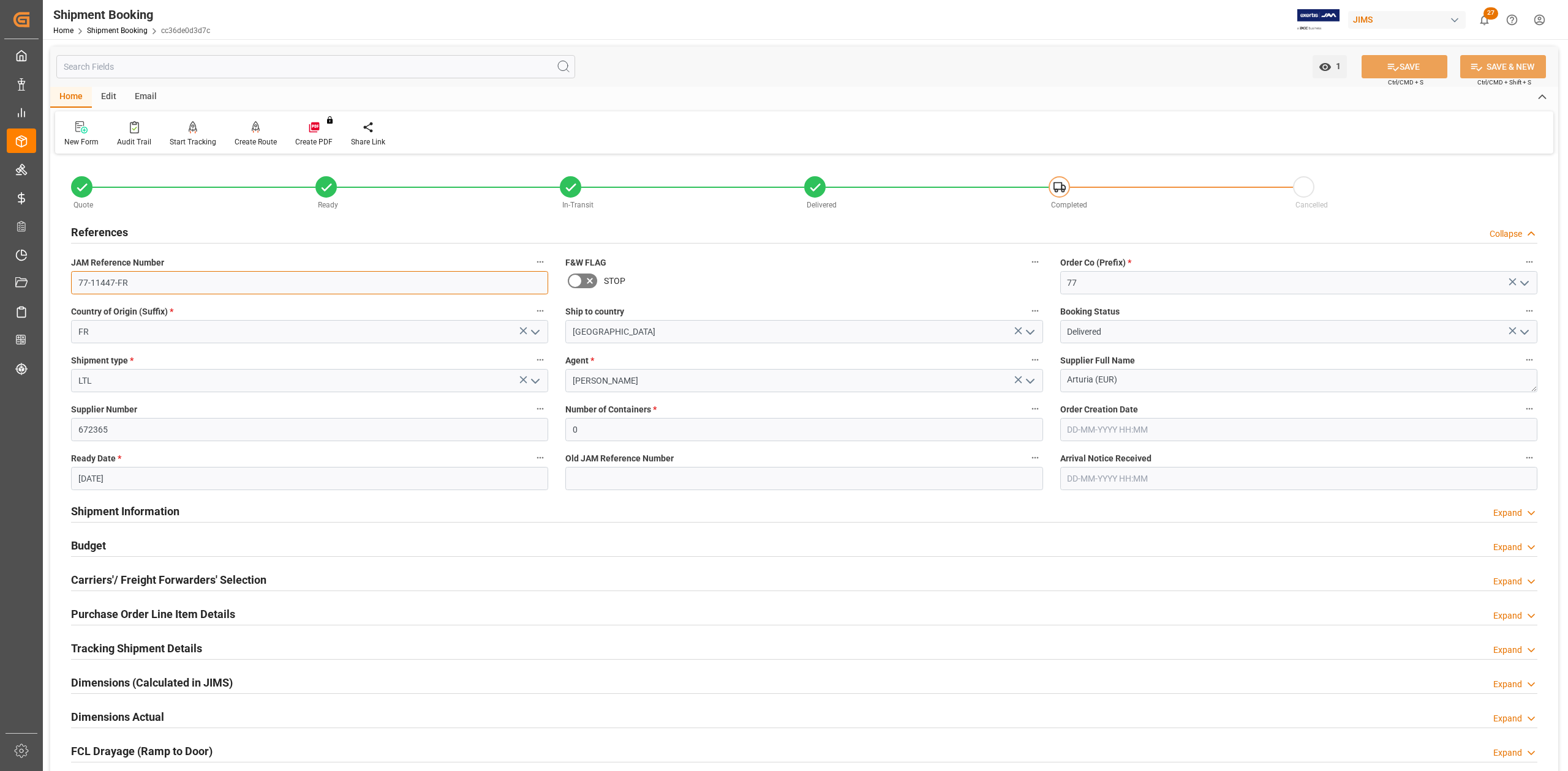
click at [169, 289] on input "77-11447-FR" at bounding box center [309, 283] width 477 height 23
click at [1127, 386] on textarea "Arturia (EUR)" at bounding box center [1298, 381] width 477 height 23
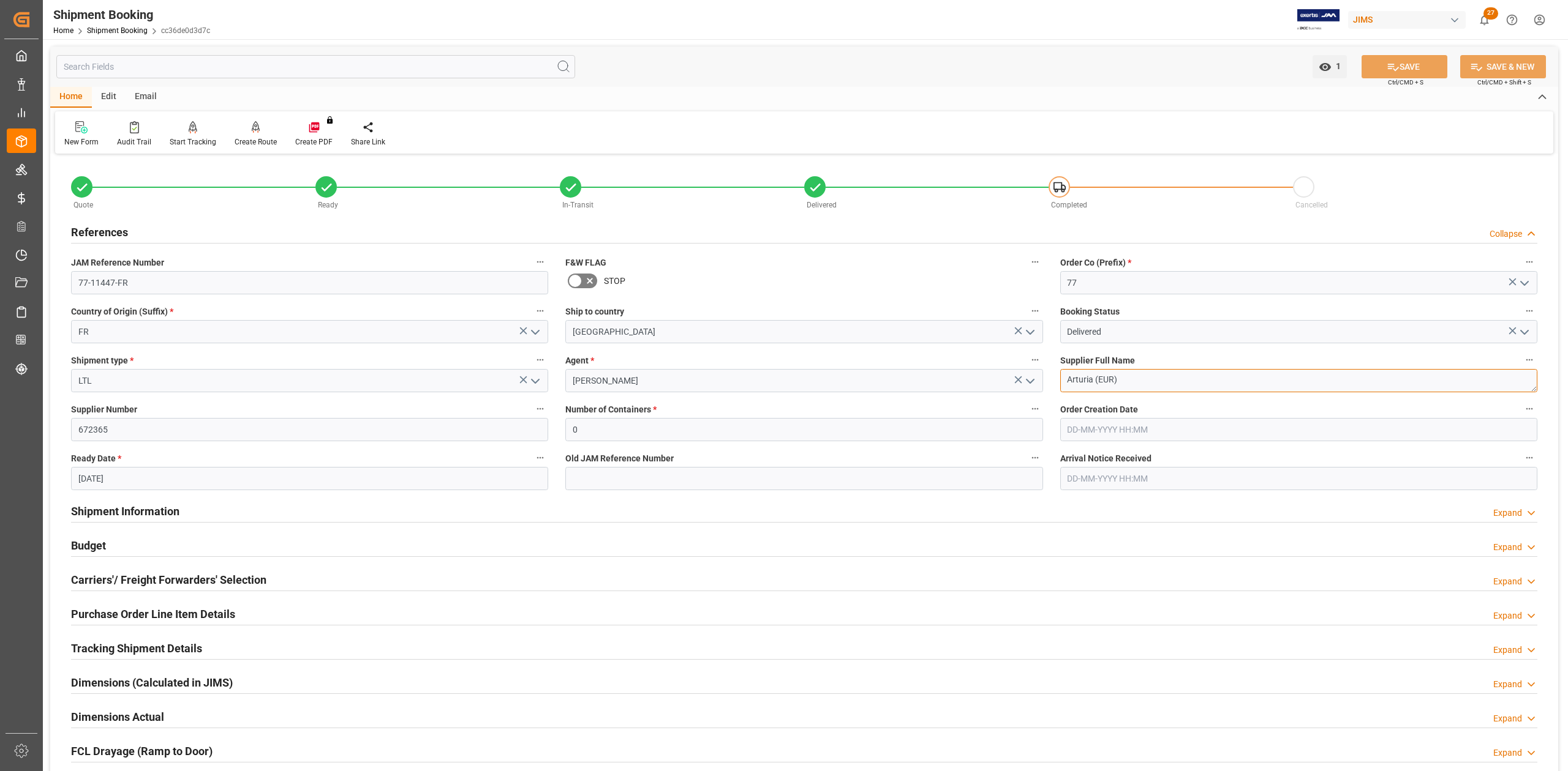
click at [1124, 381] on textarea "Arturia (EUR)" at bounding box center [1298, 381] width 477 height 23
click at [1124, 380] on textarea "Arturia (EUR)" at bounding box center [1298, 381] width 477 height 23
click at [179, 284] on input "77-11447-FR" at bounding box center [309, 283] width 477 height 23
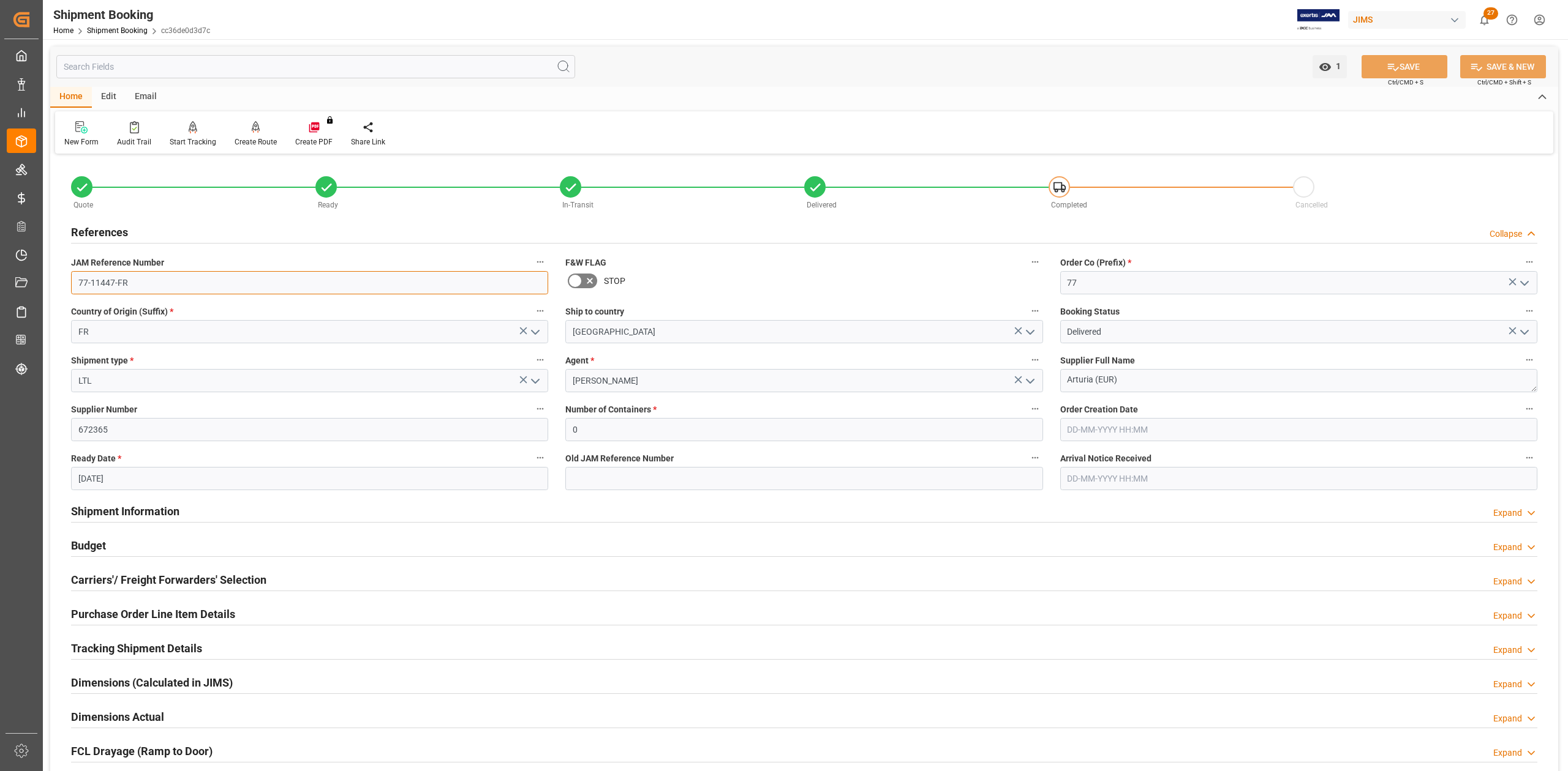
click at [179, 284] on input "77-11447-FR" at bounding box center [309, 283] width 477 height 23
